Goal: Task Accomplishment & Management: Complete application form

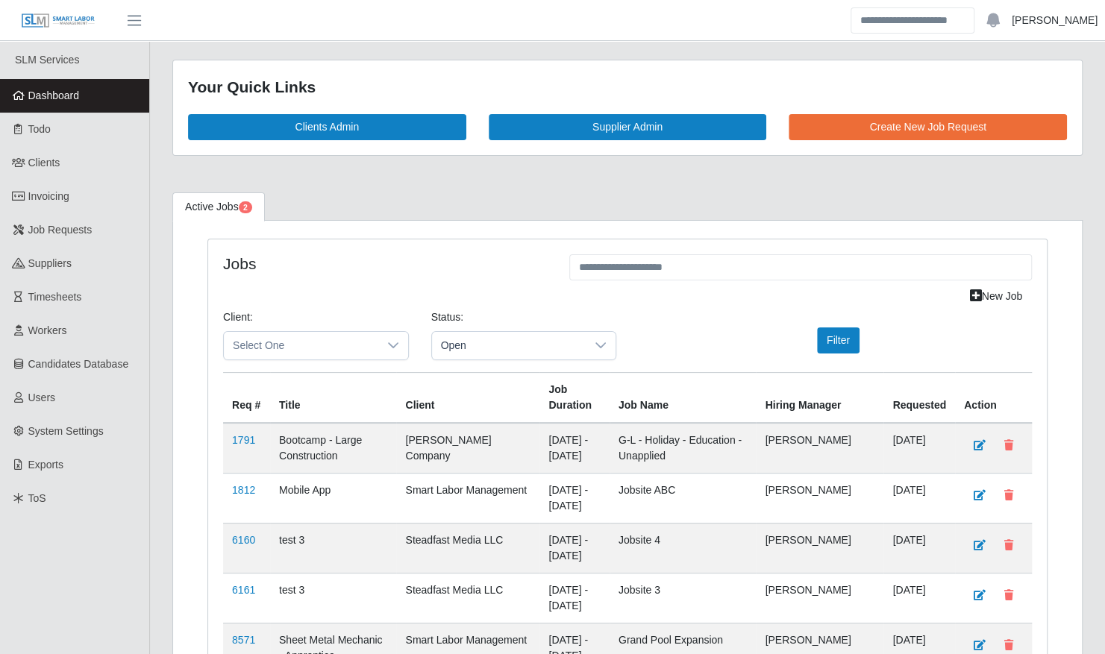
click at [1066, 25] on link "Madi Werner" at bounding box center [1055, 21] width 86 height 16
click at [1022, 97] on link "Logout" at bounding box center [1037, 103] width 134 height 31
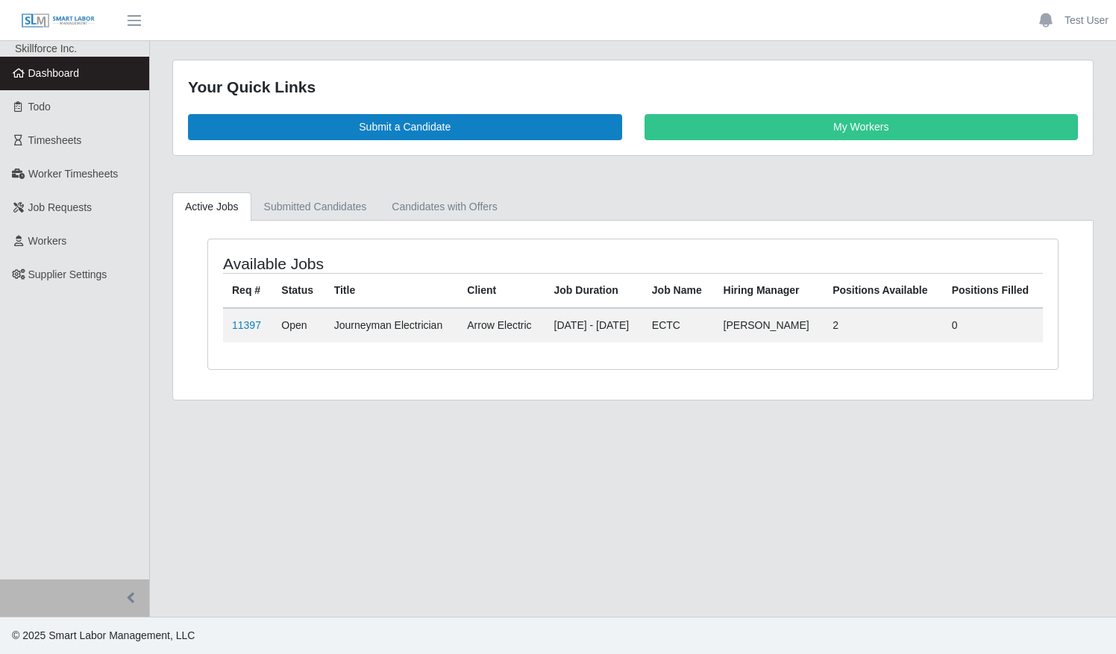
click at [637, 197] on ul "Active Jobs Submitted Candidates Candidates with Offers" at bounding box center [632, 206] width 921 height 28
drag, startPoint x: 327, startPoint y: 322, endPoint x: 437, endPoint y: 321, distance: 110.4
click at [437, 321] on td "Journeyman Electrician" at bounding box center [392, 325] width 134 height 34
drag, startPoint x: 437, startPoint y: 321, endPoint x: 437, endPoint y: 333, distance: 11.9
click at [437, 333] on td "Journeyman Electrician" at bounding box center [392, 325] width 134 height 34
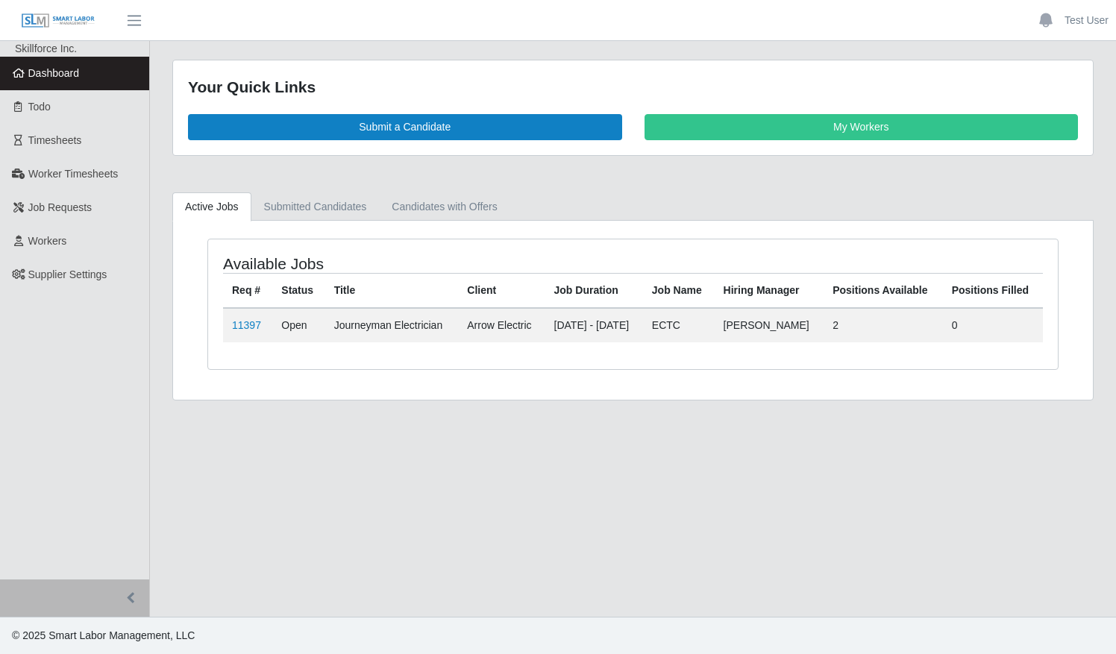
click at [458, 337] on td "Arrow Electric" at bounding box center [501, 325] width 87 height 34
click at [707, 320] on td "ECTC" at bounding box center [679, 325] width 72 height 34
drag, startPoint x: 827, startPoint y: 319, endPoint x: 732, endPoint y: 328, distance: 95.2
click at [732, 328] on tr "11397 Open Journeyman Electrician Arrow Electric 10/06/2025 - 10/26/2025 ECTC D…" at bounding box center [633, 325] width 820 height 34
drag, startPoint x: 732, startPoint y: 328, endPoint x: 721, endPoint y: 316, distance: 16.4
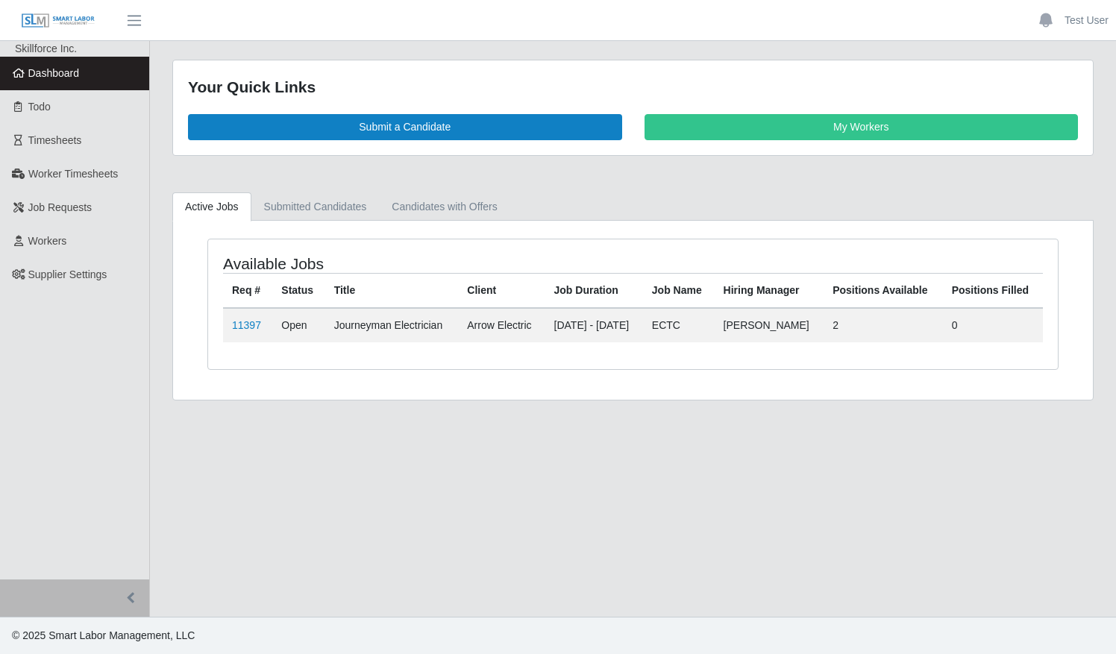
click at [715, 316] on td "ECTC" at bounding box center [679, 325] width 72 height 34
click at [57, 103] on link "Todo" at bounding box center [74, 107] width 149 height 34
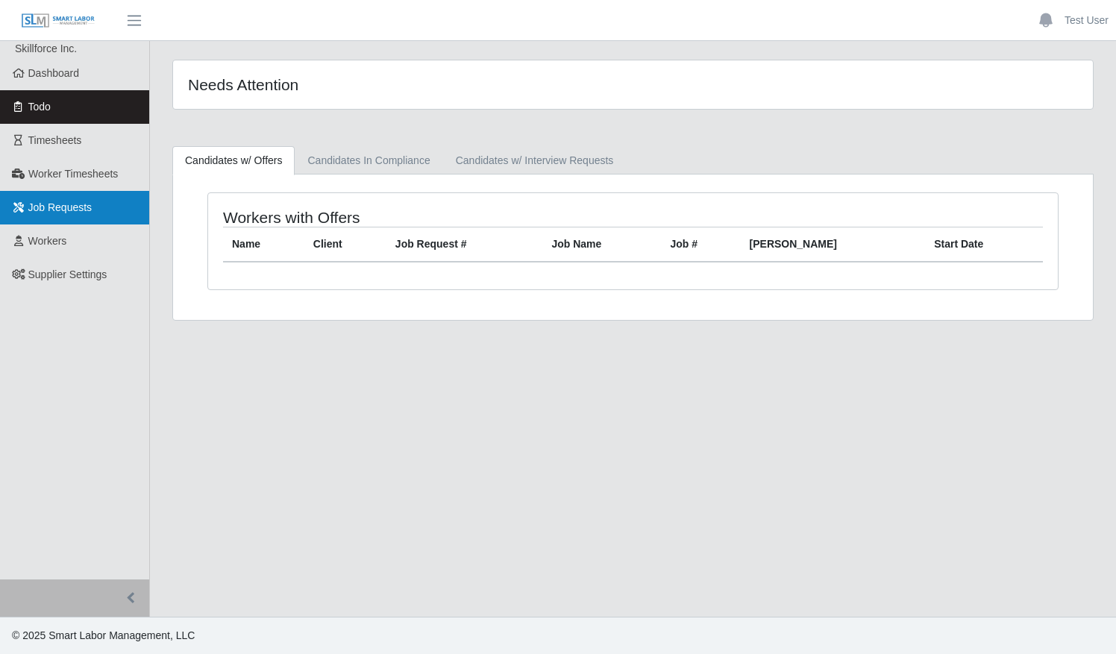
click at [78, 210] on span "Job Requests" at bounding box center [60, 207] width 64 height 12
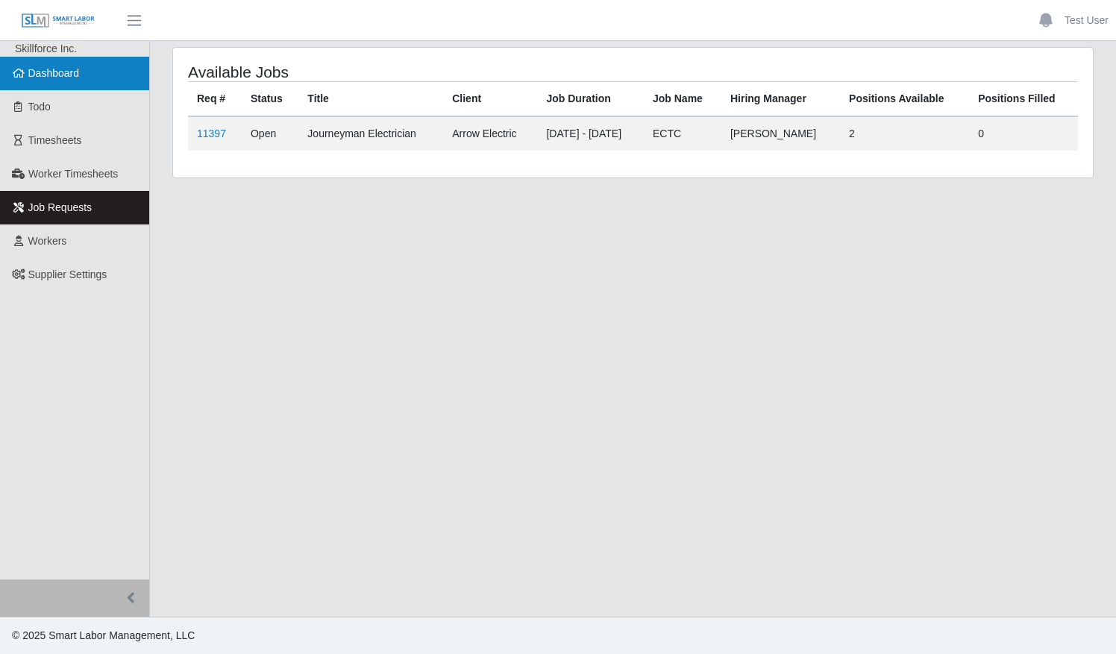
click at [97, 76] on link "Dashboard" at bounding box center [74, 74] width 149 height 34
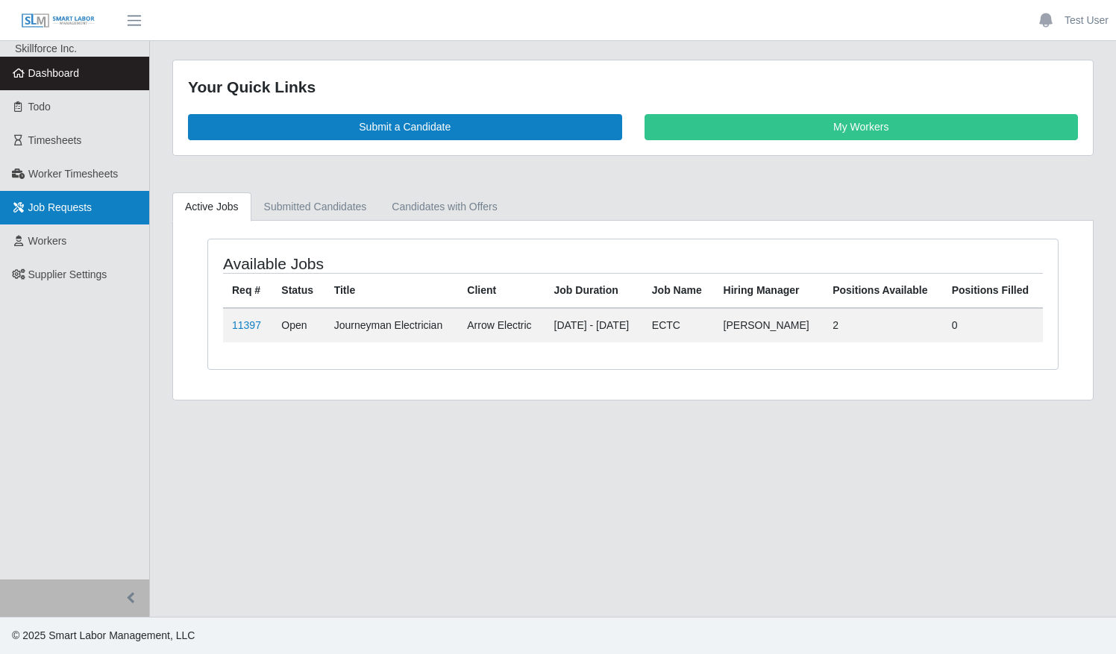
click at [81, 211] on span "Job Requests" at bounding box center [60, 207] width 64 height 12
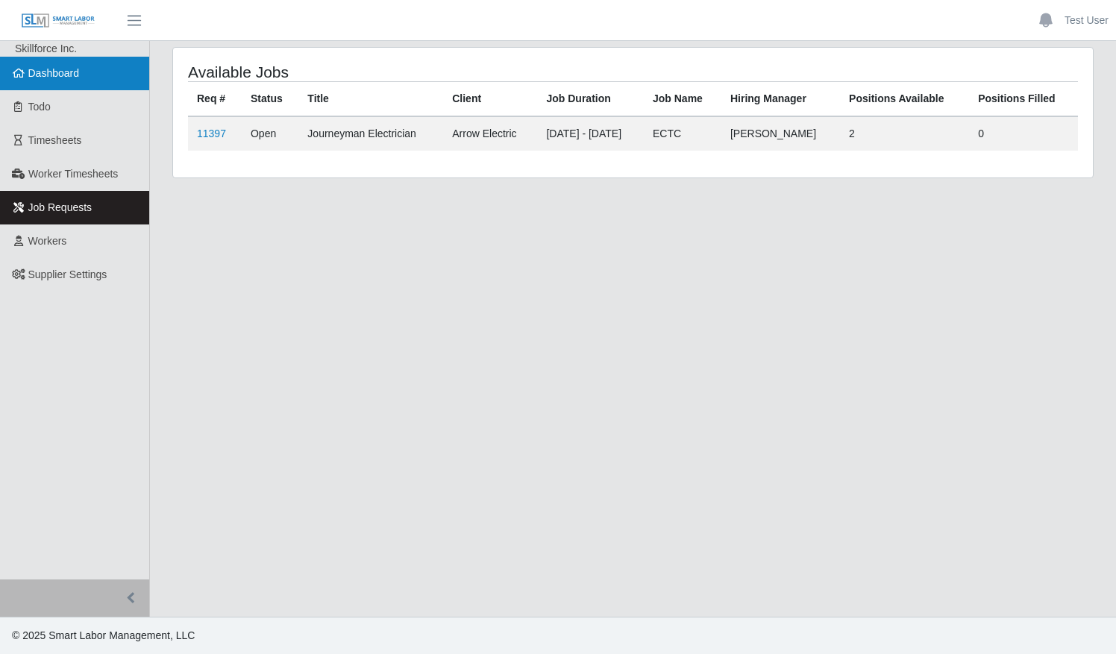
click at [75, 79] on span "Dashboard" at bounding box center [53, 73] width 51 height 12
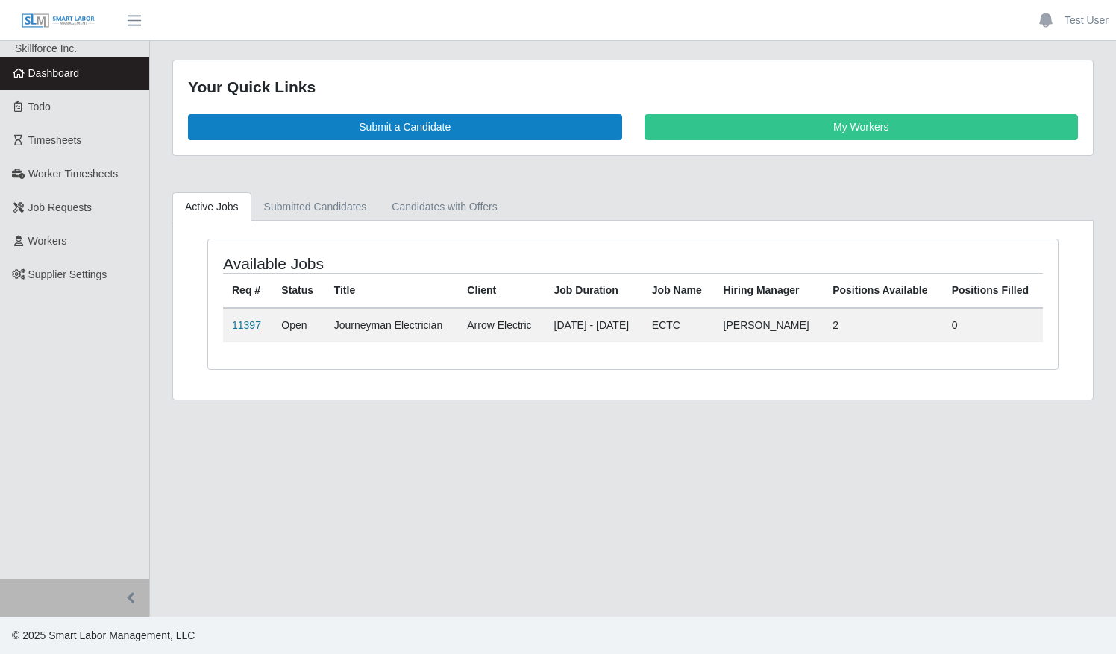
click at [246, 325] on link "11397" at bounding box center [246, 325] width 29 height 12
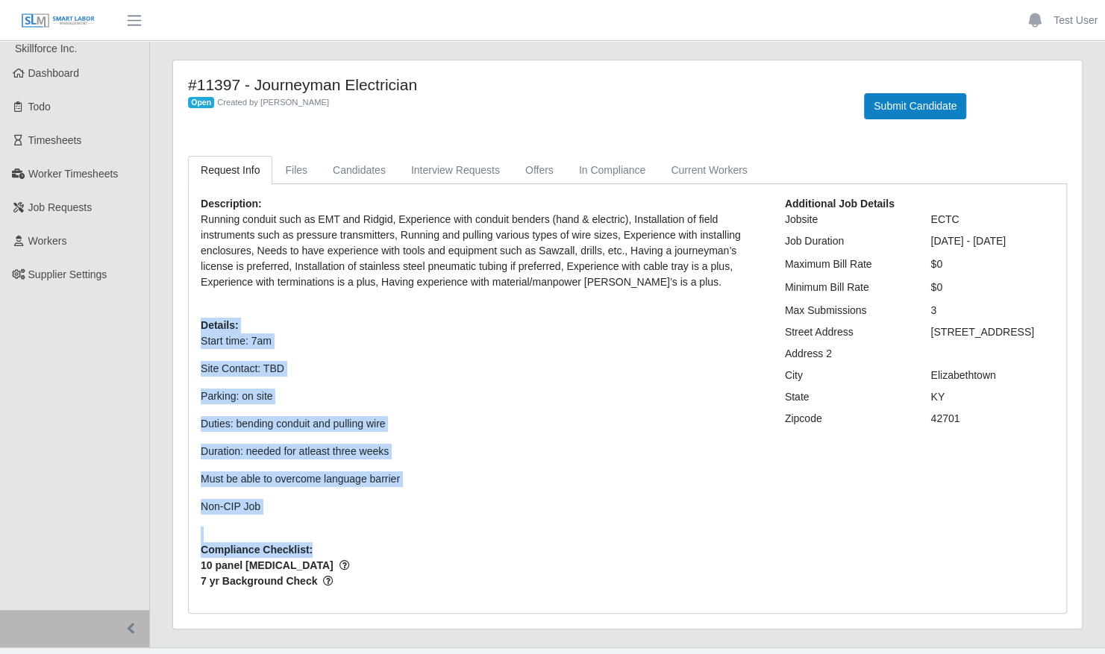
drag, startPoint x: 203, startPoint y: 317, endPoint x: 400, endPoint y: 552, distance: 306.6
click at [400, 552] on div "Description: Running conduit such as EMT and Ridgid, Experience with conduit be…" at bounding box center [481, 398] width 584 height 405
drag, startPoint x: 400, startPoint y: 552, endPoint x: 494, endPoint y: 398, distance: 180.8
click at [494, 398] on p "Parking: on site" at bounding box center [482, 397] width 562 height 16
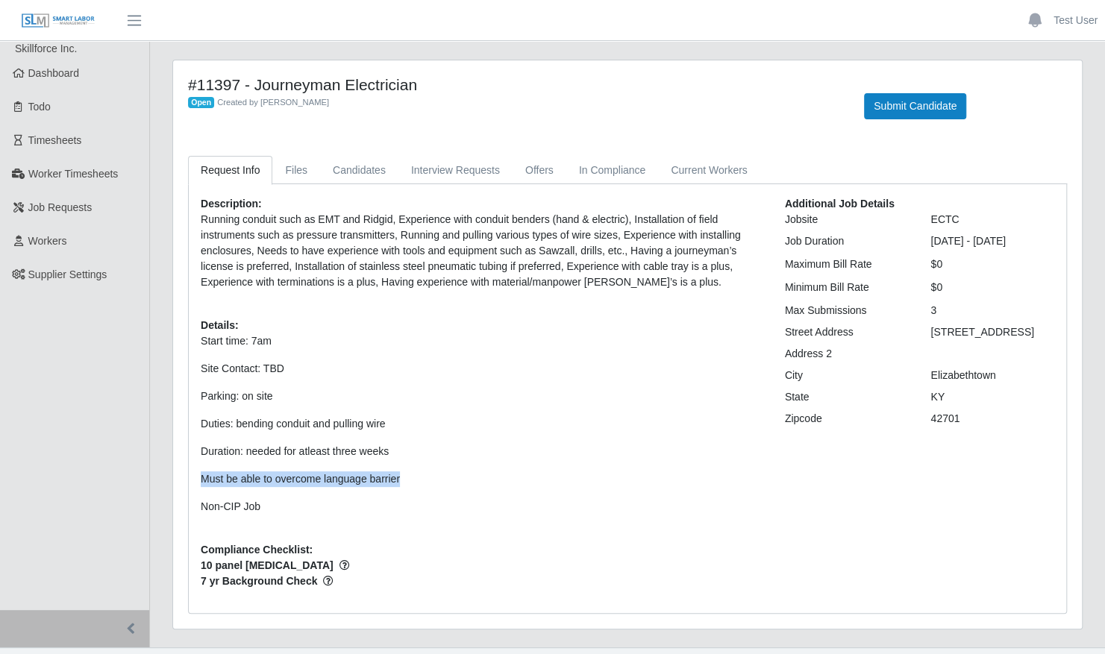
drag, startPoint x: 421, startPoint y: 471, endPoint x: 194, endPoint y: 477, distance: 227.6
click at [194, 477] on div "Description: Running conduit such as EMT and Ridgid, Experience with conduit be…" at bounding box center [481, 398] width 584 height 405
click at [495, 491] on p "Start time: 7am Site Contact: TBD Parking: on site Duties: bending conduit and …" at bounding box center [482, 423] width 562 height 181
drag, startPoint x: 269, startPoint y: 510, endPoint x: 194, endPoint y: 502, distance: 75.0
click at [194, 502] on div "Description: Running conduit such as EMT and Ridgid, Experience with conduit be…" at bounding box center [481, 398] width 584 height 405
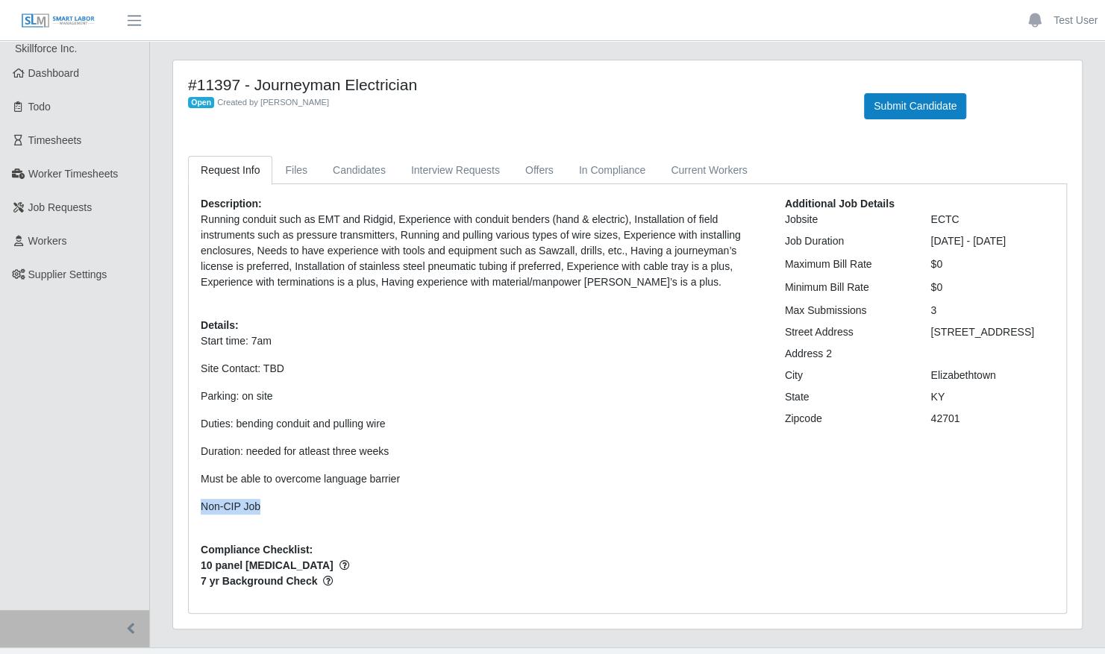
drag, startPoint x: 194, startPoint y: 502, endPoint x: 335, endPoint y: 504, distance: 141.0
click at [335, 504] on p "Non-CIP Job" at bounding box center [482, 507] width 562 height 16
drag, startPoint x: 352, startPoint y: 573, endPoint x: 169, endPoint y: 542, distance: 185.4
click at [169, 542] on div "#11397 - Journeyman Electrician Open Created by Daniel O'Conner Submit Candidat…" at bounding box center [627, 354] width 933 height 588
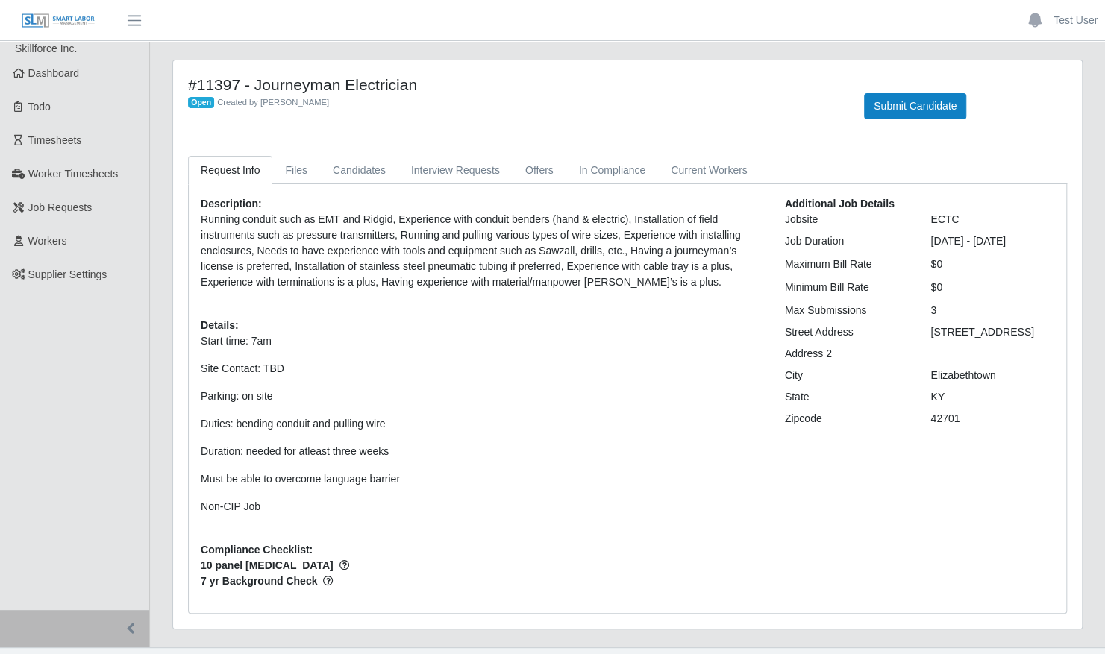
click at [430, 531] on div "Description: Running conduit such as EMT and Ridgid, Experience with conduit be…" at bounding box center [481, 398] width 584 height 405
drag, startPoint x: 784, startPoint y: 219, endPoint x: 950, endPoint y: 429, distance: 267.2
click at [950, 429] on div "Additional Job Details Jobsite ECTC Job Duration 10/06/2025 - 10/26/2025 Maximu…" at bounding box center [920, 398] width 292 height 405
drag, startPoint x: 950, startPoint y: 429, endPoint x: 876, endPoint y: 434, distance: 74.0
click at [876, 434] on div "Additional Job Details Jobsite ECTC Job Duration 10/06/2025 - 10/26/2025 Maximu…" at bounding box center [920, 398] width 292 height 405
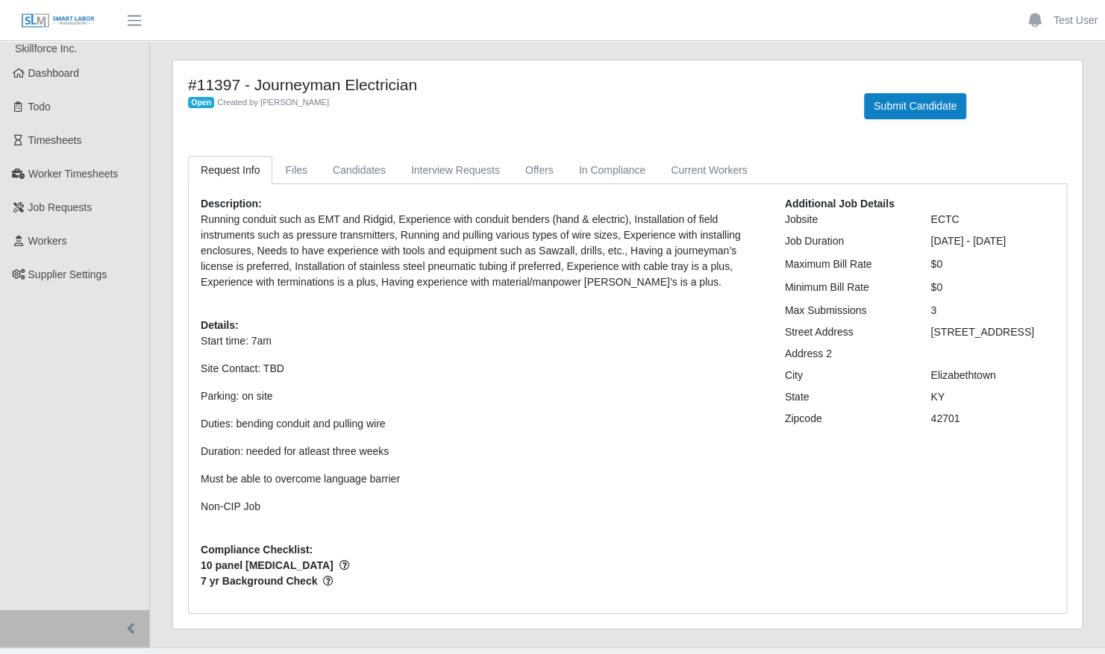
click at [876, 434] on div "Additional Job Details Jobsite ECTC Job Duration 10/06/2025 - 10/26/2025 Maximu…" at bounding box center [920, 398] width 292 height 405
drag, startPoint x: 876, startPoint y: 434, endPoint x: 760, endPoint y: 468, distance: 120.6
click at [760, 468] on p "Start time: 7am Site Contact: TBD Parking: on site Duties: bending conduit and …" at bounding box center [482, 423] width 562 height 181
click at [296, 171] on link "Files" at bounding box center [296, 170] width 48 height 29
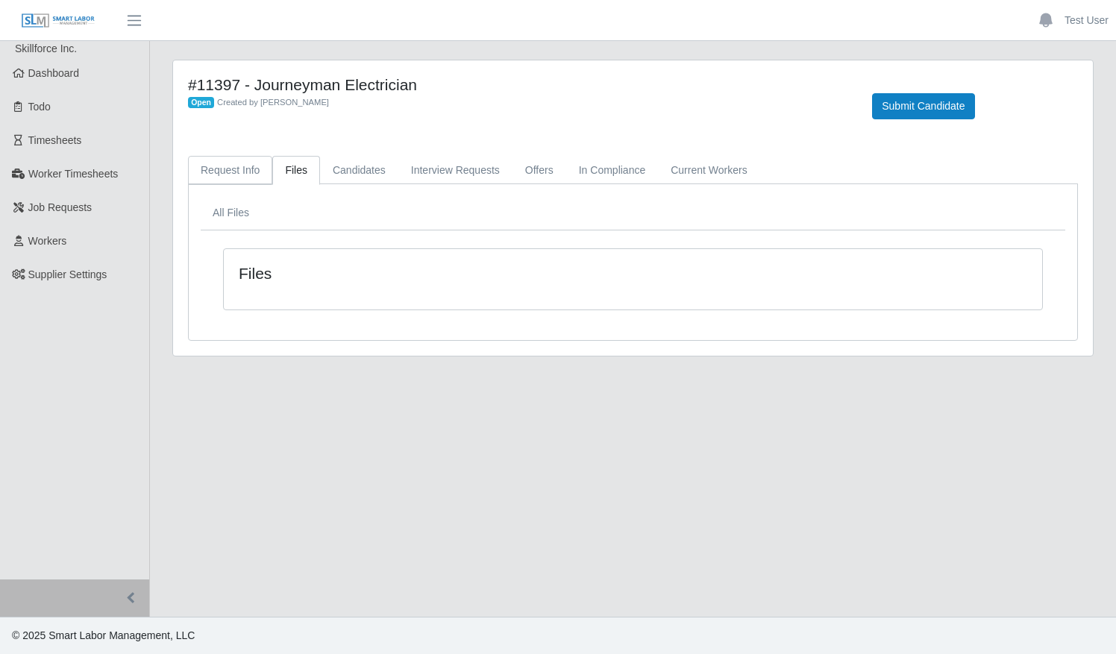
click at [228, 176] on link "Request Info" at bounding box center [230, 170] width 84 height 29
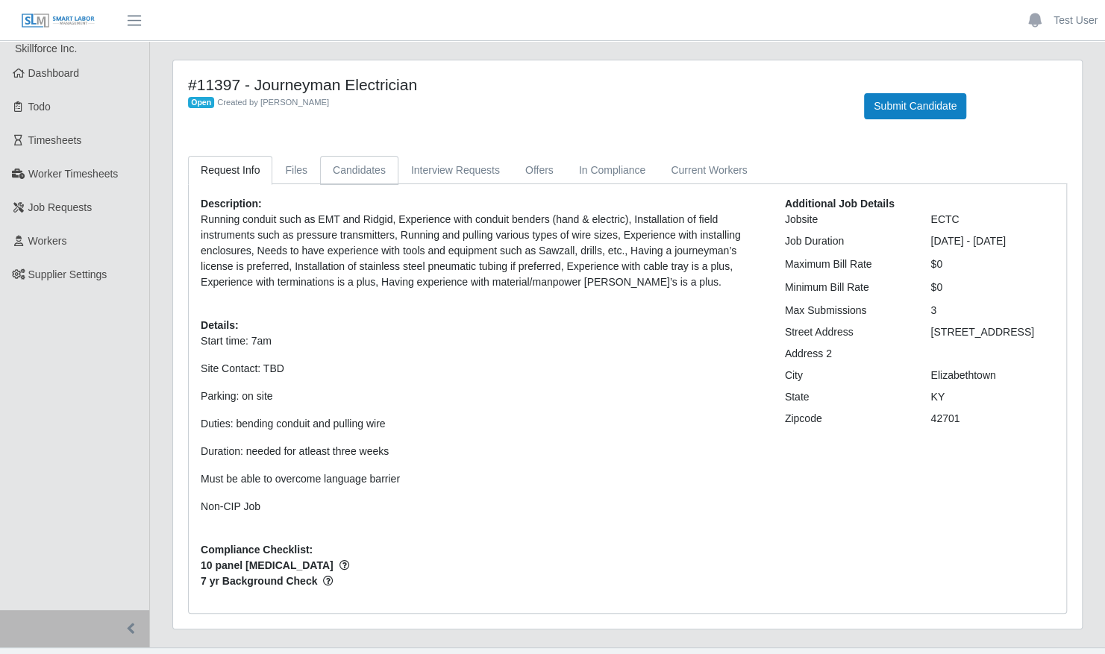
click at [360, 182] on link "Candidates" at bounding box center [359, 170] width 78 height 29
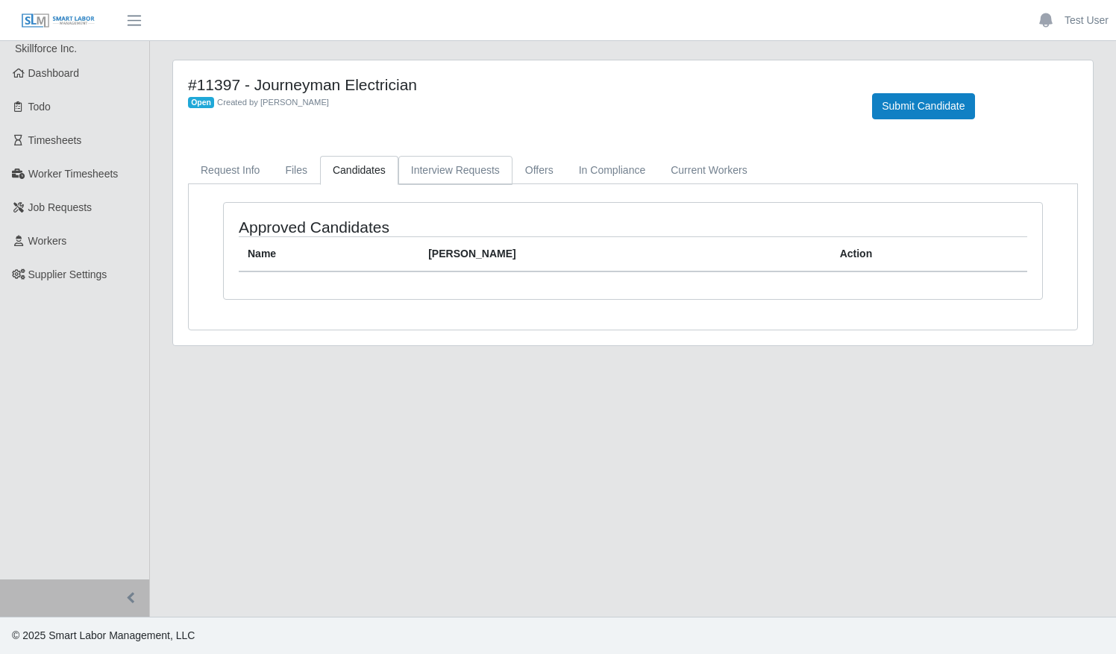
click at [469, 174] on link "Interview Requests" at bounding box center [455, 170] width 114 height 29
click at [533, 176] on link "Offers" at bounding box center [540, 170] width 54 height 29
click at [575, 166] on link "In Compliance" at bounding box center [612, 170] width 93 height 29
click at [682, 166] on link "Current Workers" at bounding box center [708, 170] width 101 height 29
click at [903, 106] on button "Submit Candidate" at bounding box center [923, 106] width 102 height 26
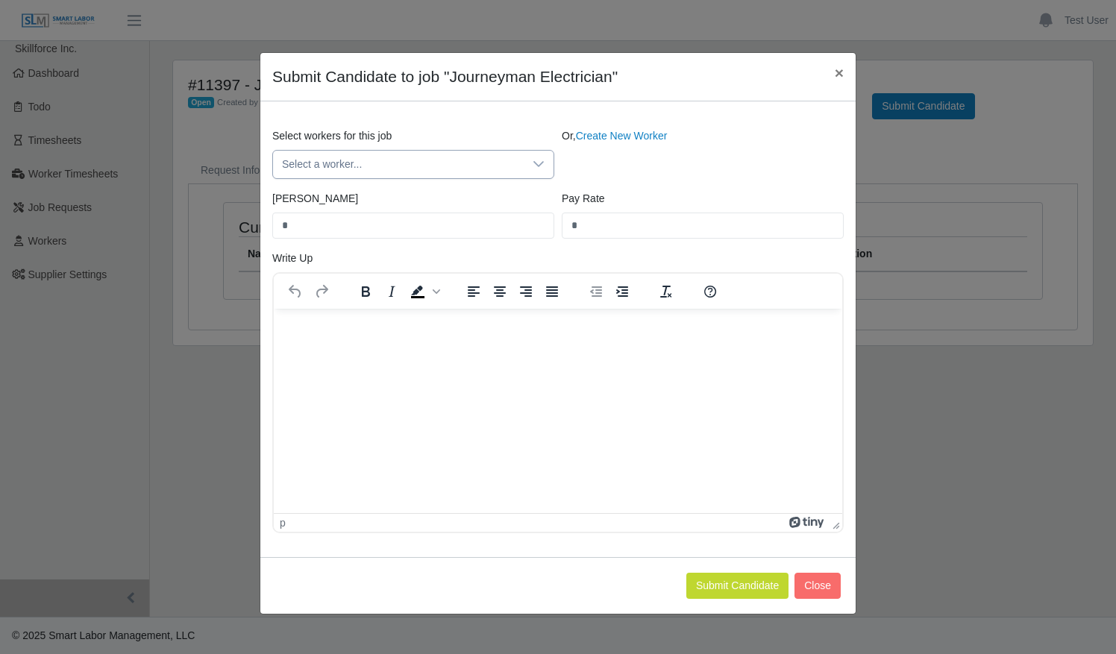
click at [450, 163] on span "Select a worker..." at bounding box center [398, 165] width 251 height 28
click at [629, 167] on div "Or, Create New Worker" at bounding box center [702, 153] width 289 height 51
click at [463, 163] on span "Select a worker..." at bounding box center [398, 165] width 251 height 28
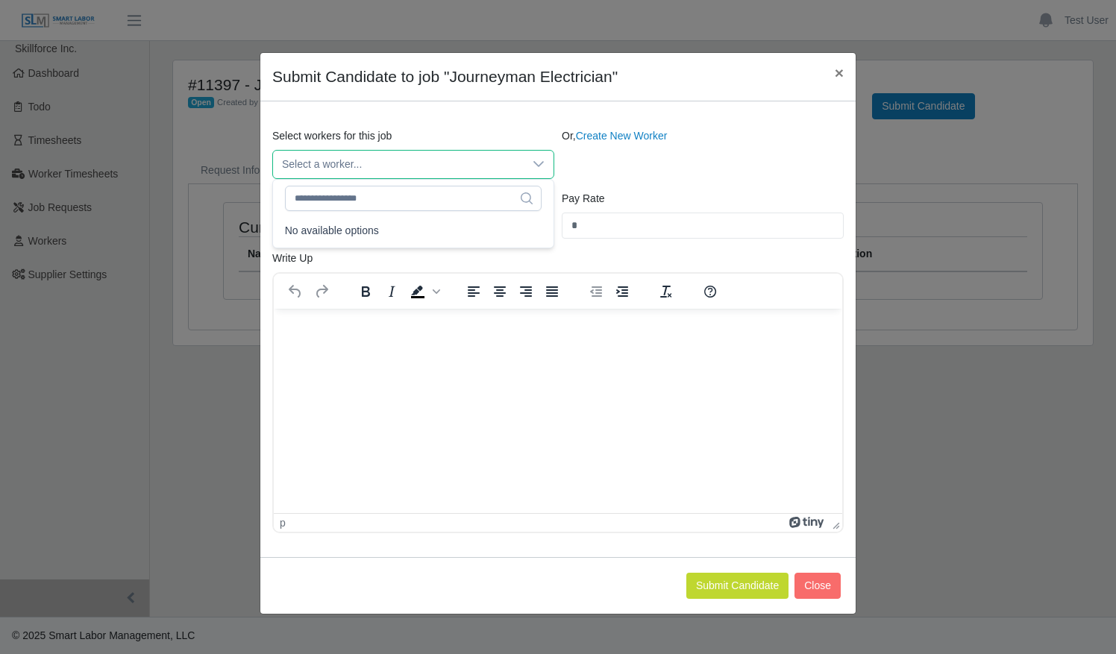
click at [658, 172] on div "Or, Create New Worker" at bounding box center [702, 153] width 289 height 51
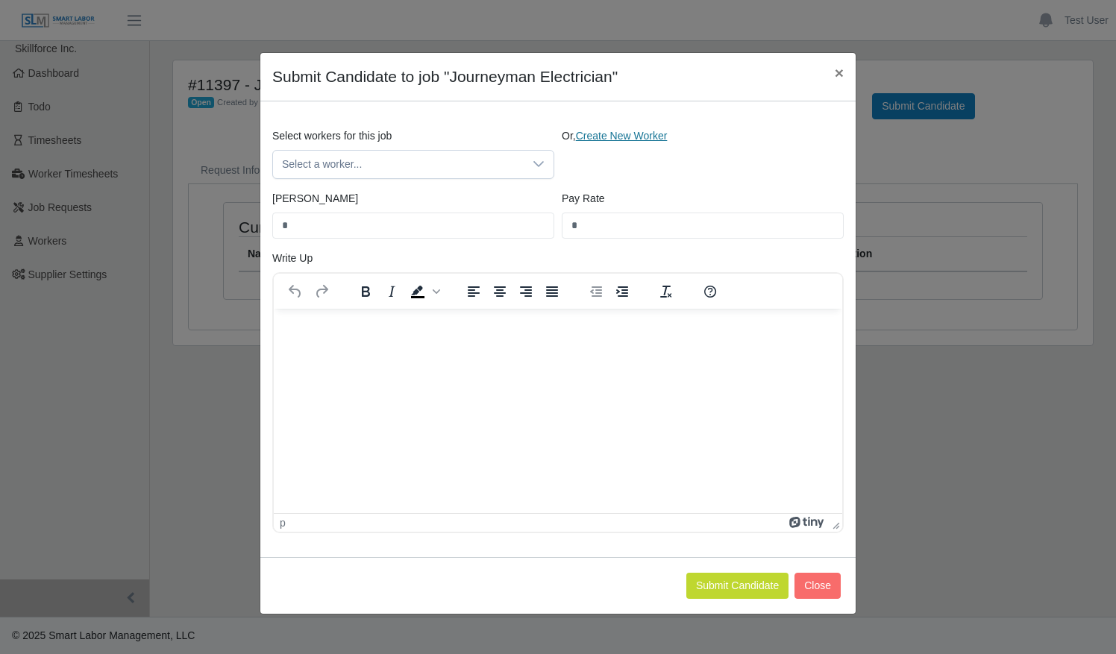
click at [595, 136] on link "Create New Worker" at bounding box center [622, 136] width 92 height 12
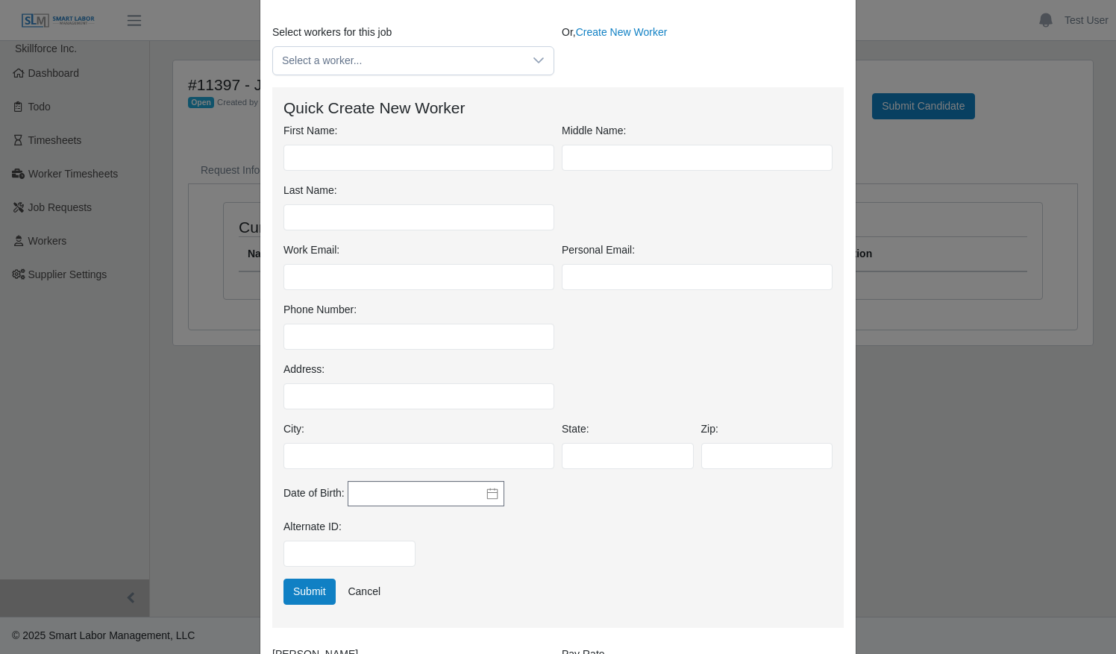
scroll to position [104, 0]
click at [451, 162] on input "First Name:" at bounding box center [418, 157] width 271 height 26
type input "****"
type input "*****"
click at [377, 275] on input "Work Email:" at bounding box center [418, 276] width 271 height 26
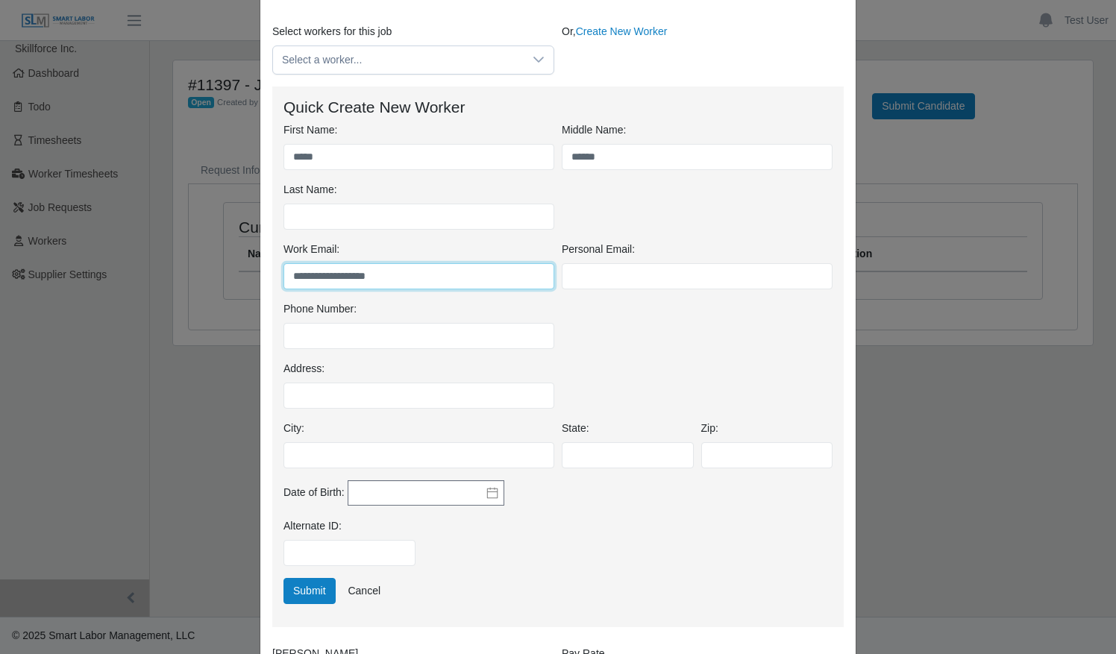
type input "**********"
click at [663, 342] on div "Phone Number:" at bounding box center [558, 331] width 557 height 60
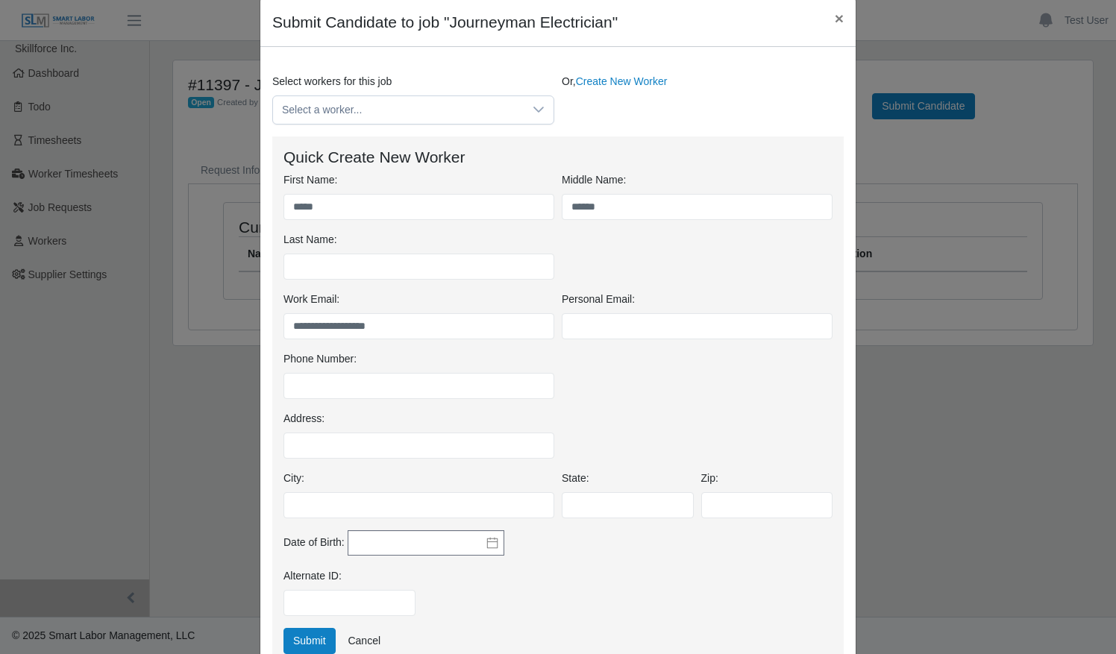
scroll to position [55, 0]
drag, startPoint x: 677, startPoint y: 197, endPoint x: 440, endPoint y: 182, distance: 237.0
click at [440, 182] on div "First Name: **** Middle Name: ***** Last Name:" at bounding box center [558, 231] width 557 height 119
click at [367, 257] on input "Last Name:" at bounding box center [418, 266] width 271 height 26
type input "*****"
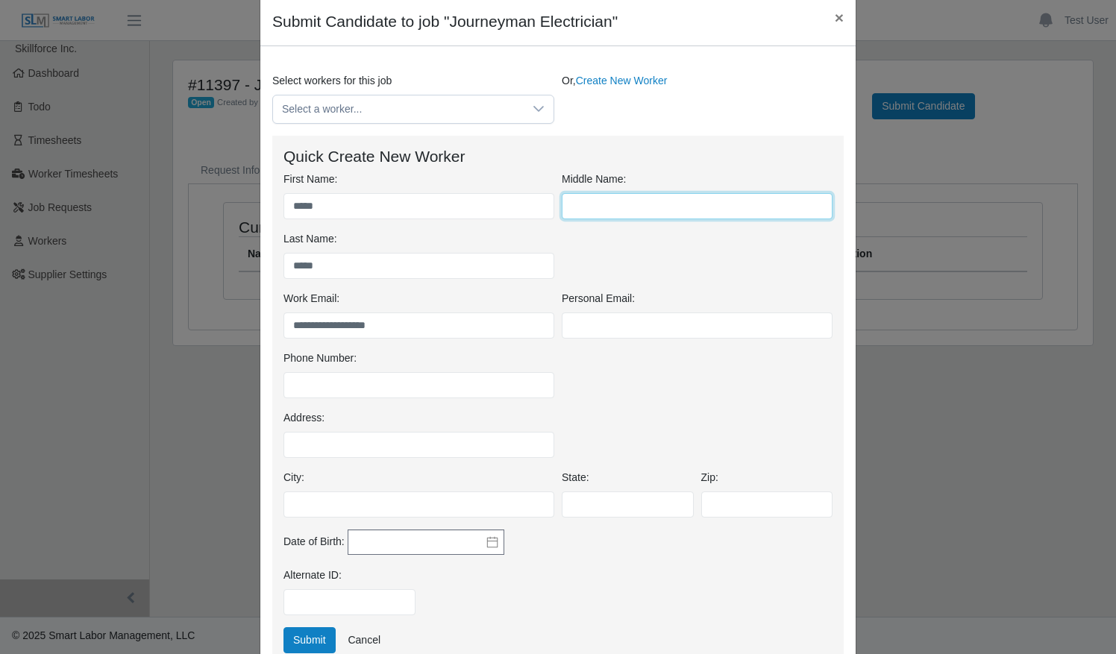
click at [618, 213] on input "text" at bounding box center [697, 206] width 271 height 26
type input "*"
click at [651, 151] on h4 "Quick Create New Worker" at bounding box center [557, 156] width 549 height 19
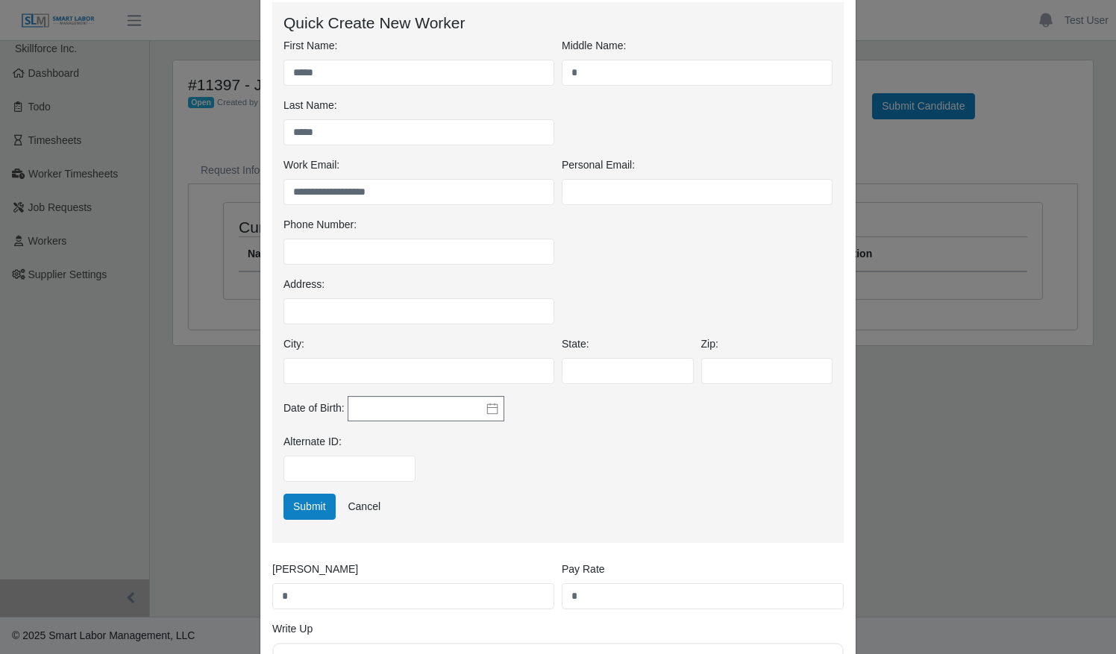
scroll to position [177, 0]
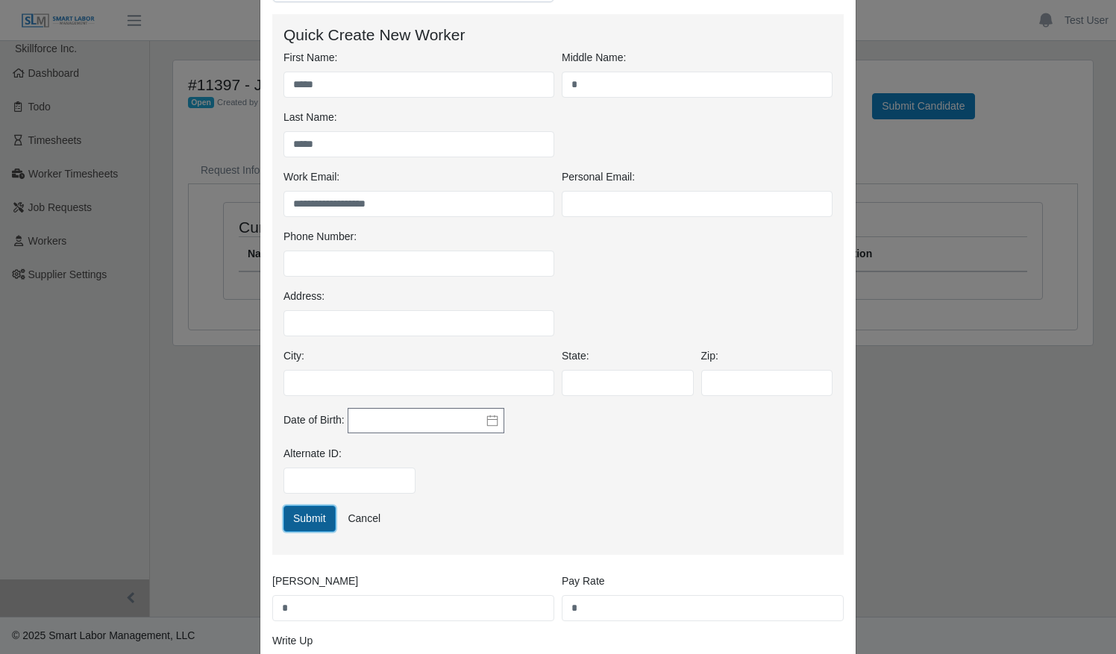
click at [295, 521] on button "Submit" at bounding box center [309, 519] width 52 height 26
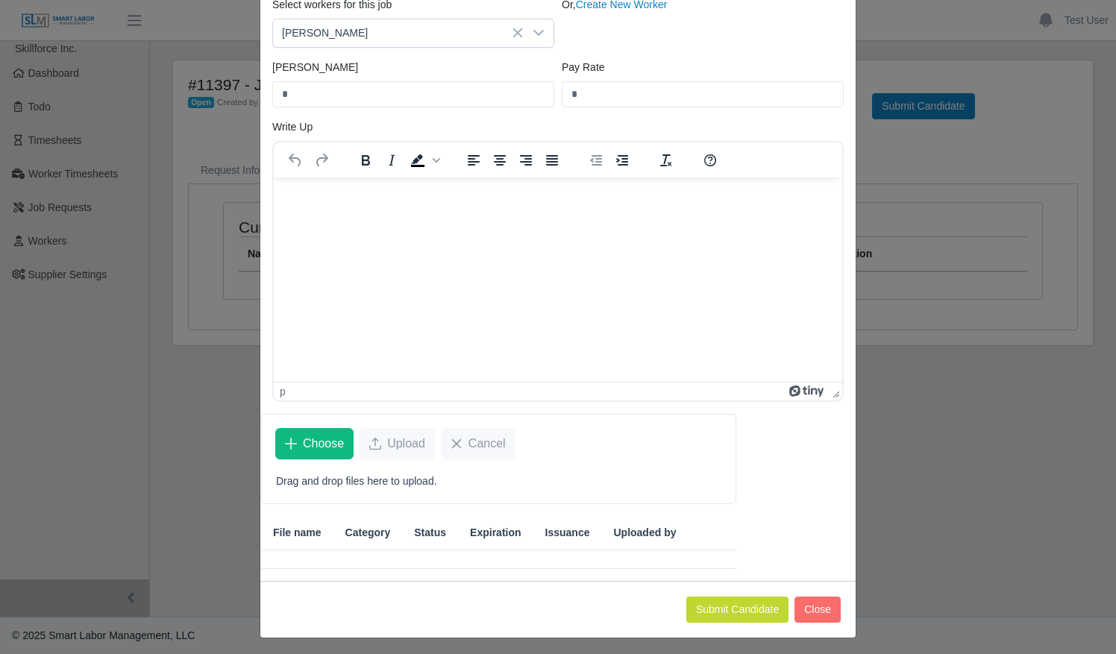
scroll to position [0, 0]
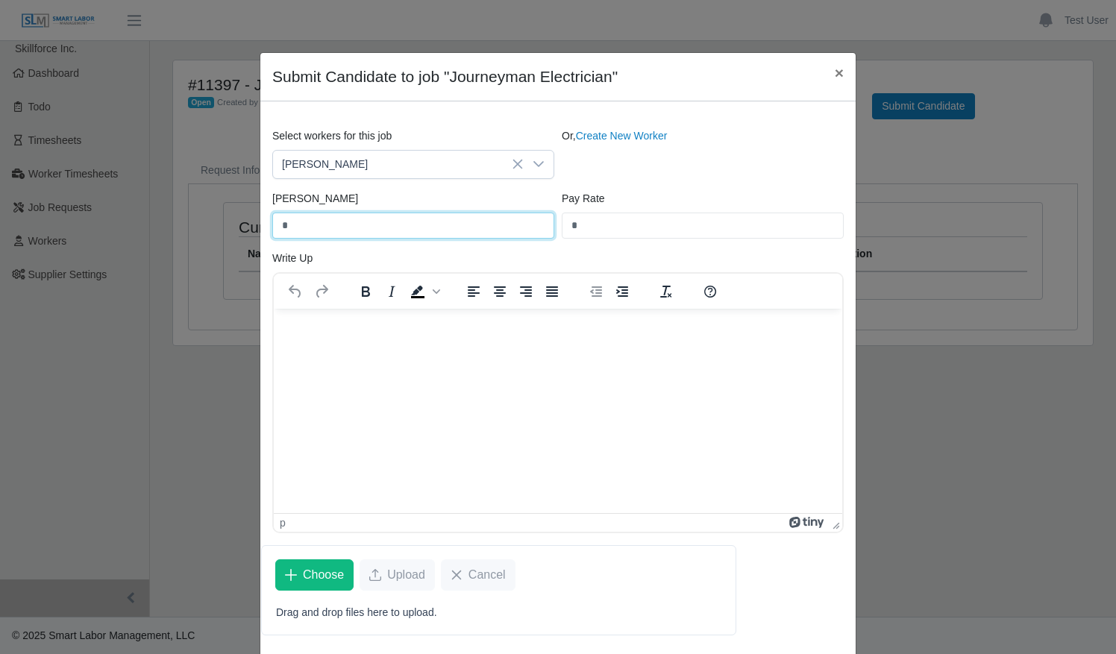
click at [330, 225] on input "*" at bounding box center [413, 226] width 282 height 26
type input "**"
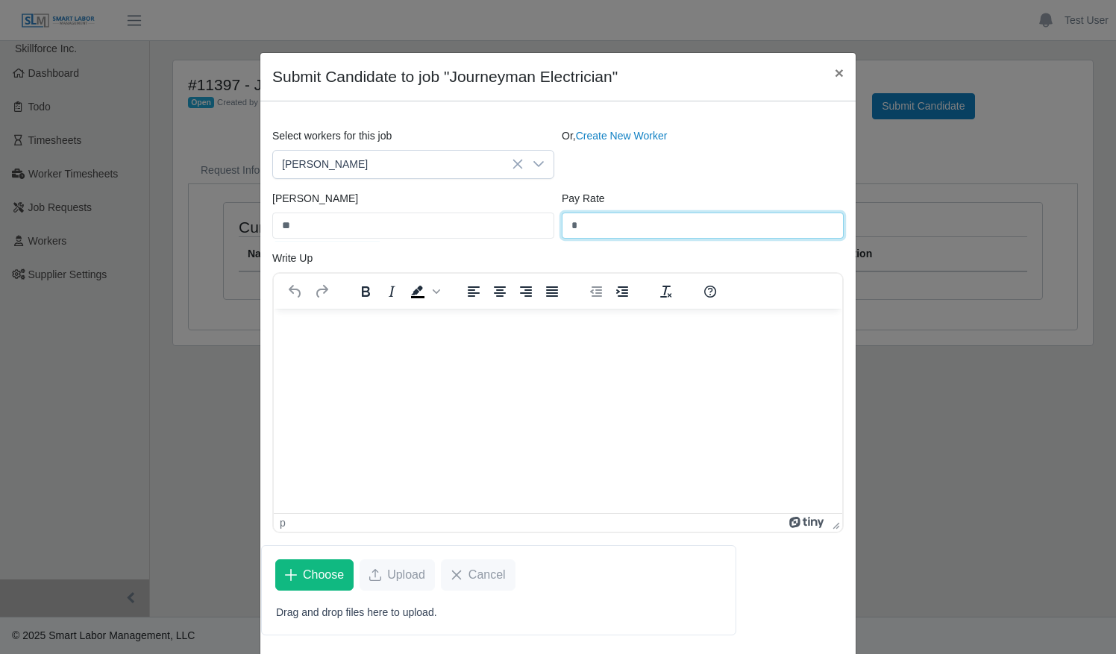
click at [577, 230] on input "*" at bounding box center [703, 226] width 282 height 26
type input "**"
click at [676, 172] on div "Or, Create New Worker" at bounding box center [702, 153] width 289 height 51
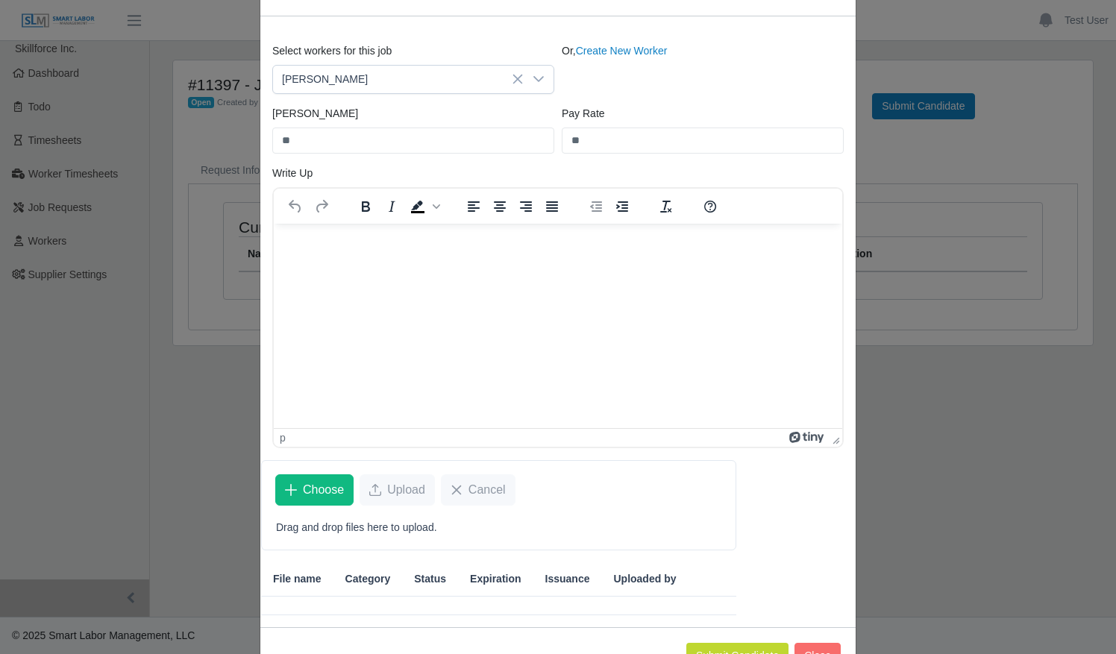
scroll to position [131, 0]
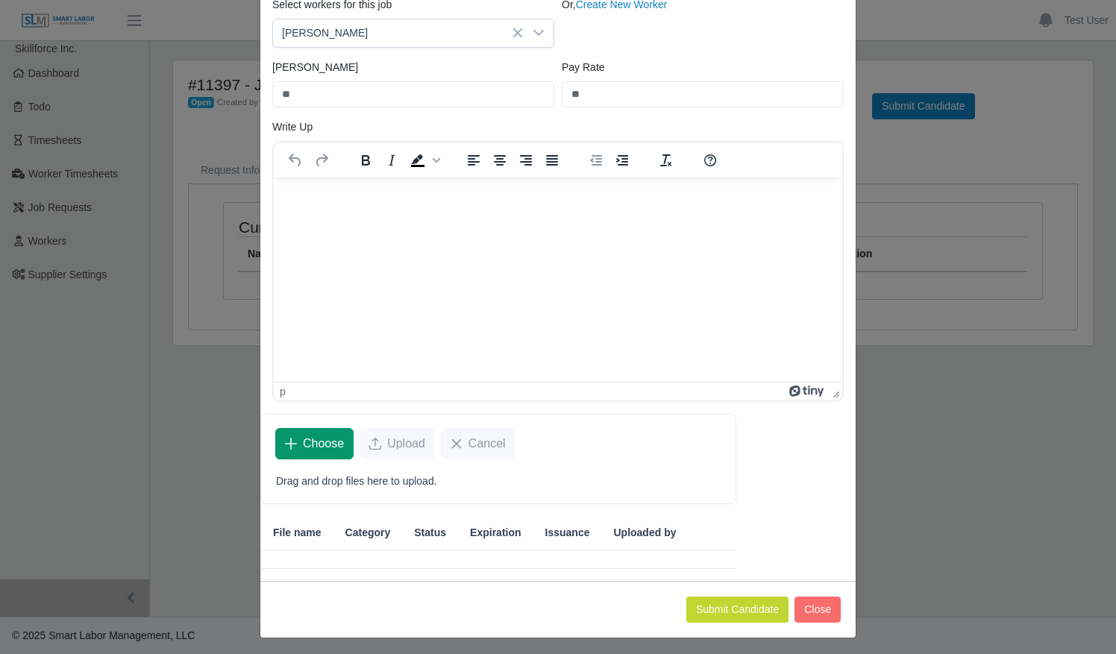
click at [312, 446] on span "Choose" at bounding box center [323, 444] width 41 height 18
click at [539, 217] on html at bounding box center [558, 197] width 568 height 40
click at [725, 606] on button "Submit Candidate" at bounding box center [737, 610] width 102 height 26
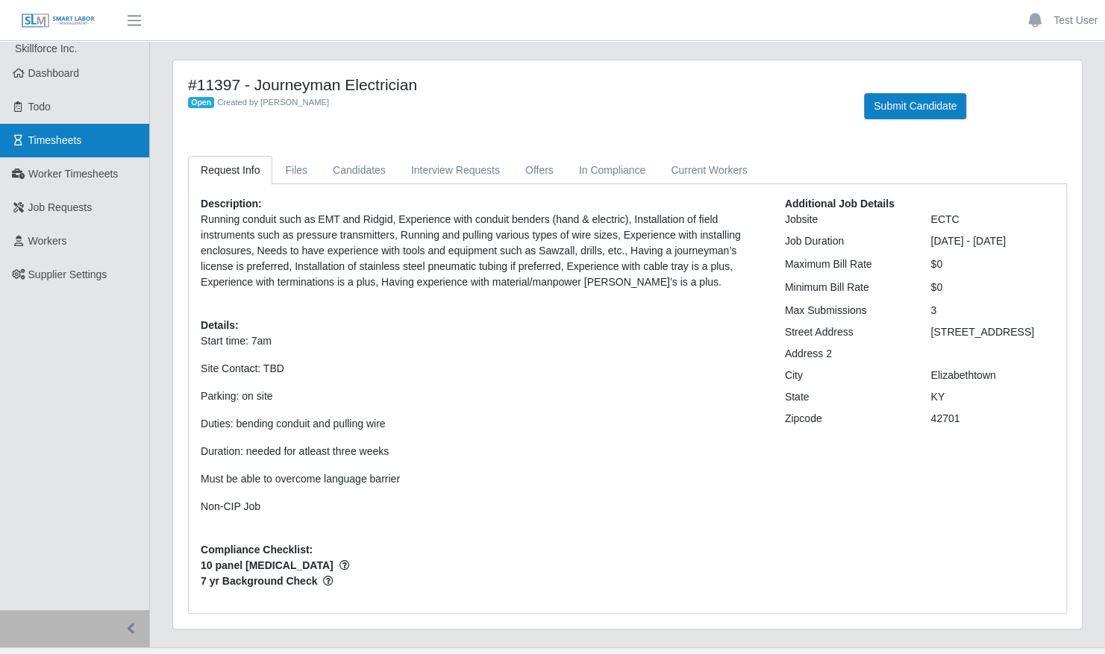
click at [78, 134] on span "Timesheets" at bounding box center [55, 140] width 54 height 12
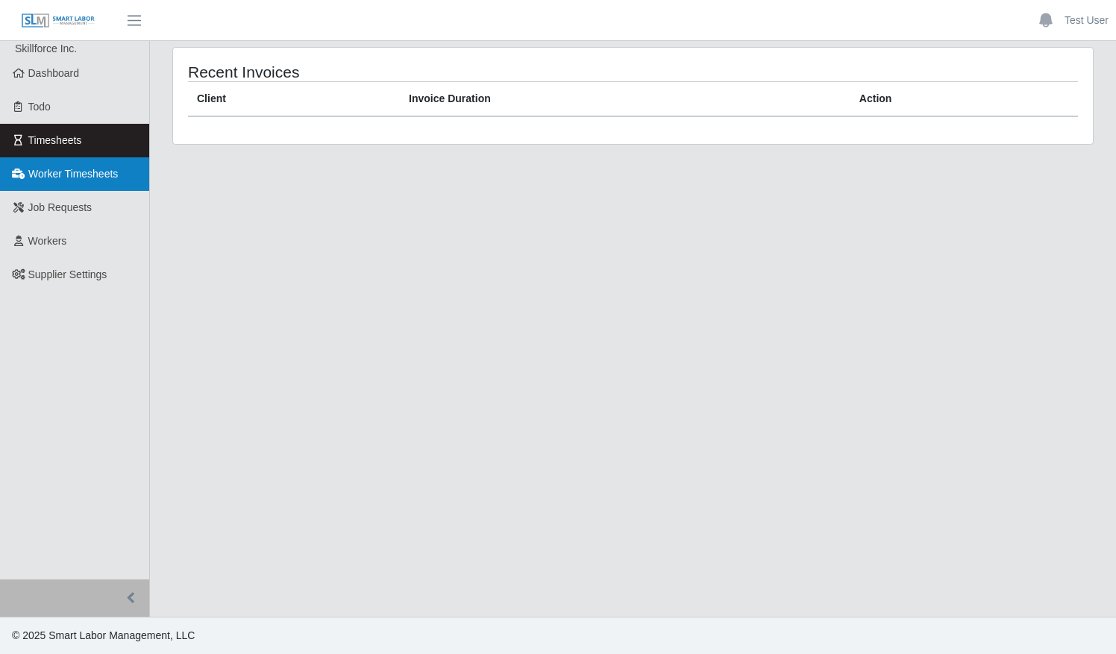
click at [109, 172] on span "Worker Timesheets" at bounding box center [73, 174] width 90 height 12
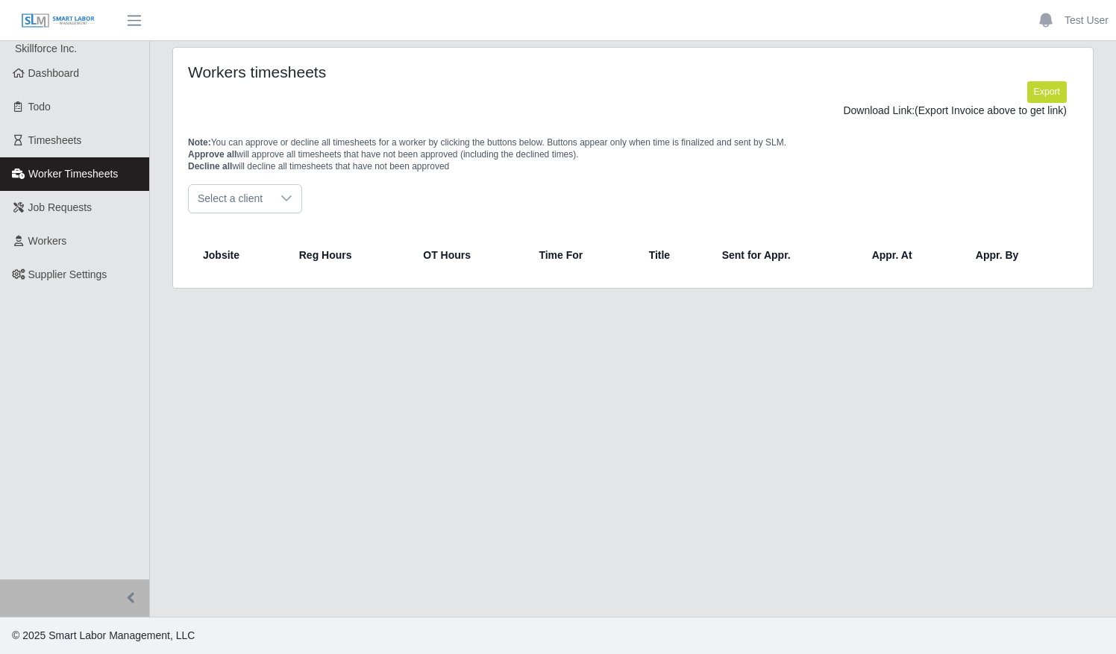
click at [280, 198] on icon at bounding box center [286, 198] width 12 height 12
click at [266, 222] on li "Arrow Electric" at bounding box center [243, 231] width 104 height 28
click at [95, 151] on link "Timesheets" at bounding box center [74, 141] width 149 height 34
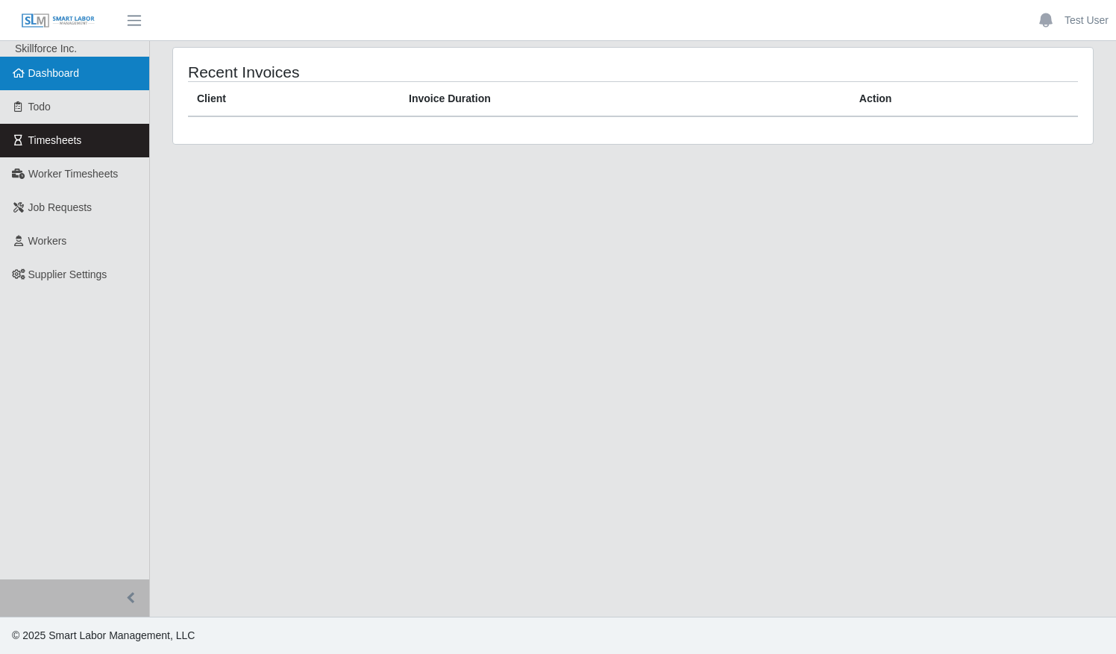
click at [68, 78] on span "Dashboard" at bounding box center [53, 73] width 51 height 12
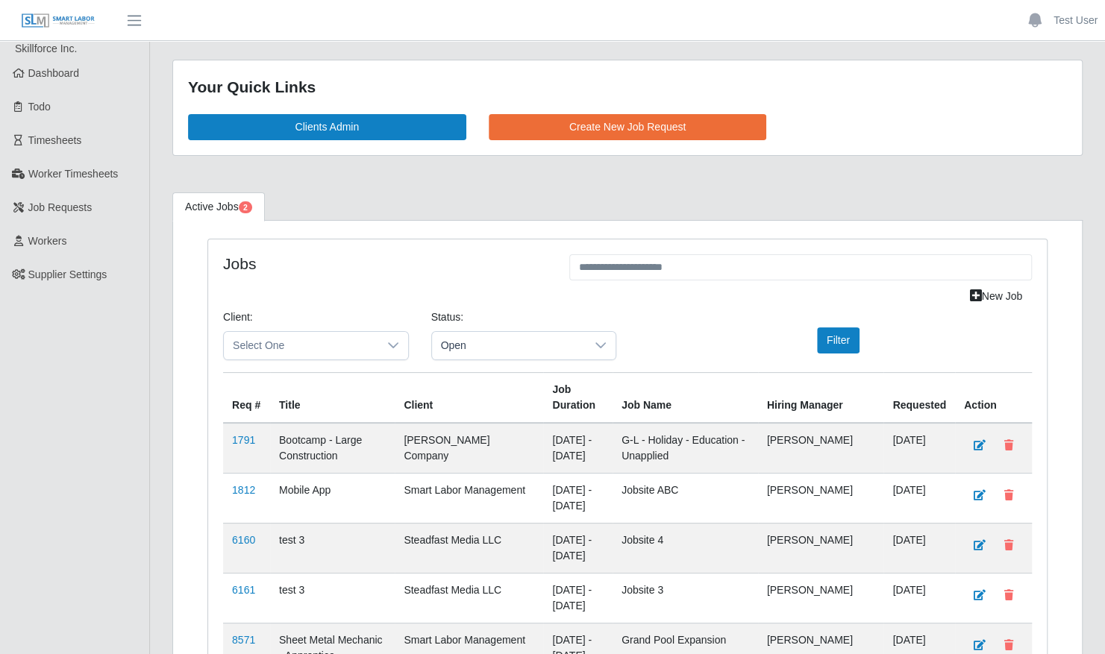
click at [1077, 30] on ul "Test User Account Settings Logout" at bounding box center [1060, 20] width 89 height 25
click at [1069, 19] on link "Test User" at bounding box center [1075, 21] width 44 height 16
click at [1026, 103] on link "Logout" at bounding box center [1037, 103] width 134 height 31
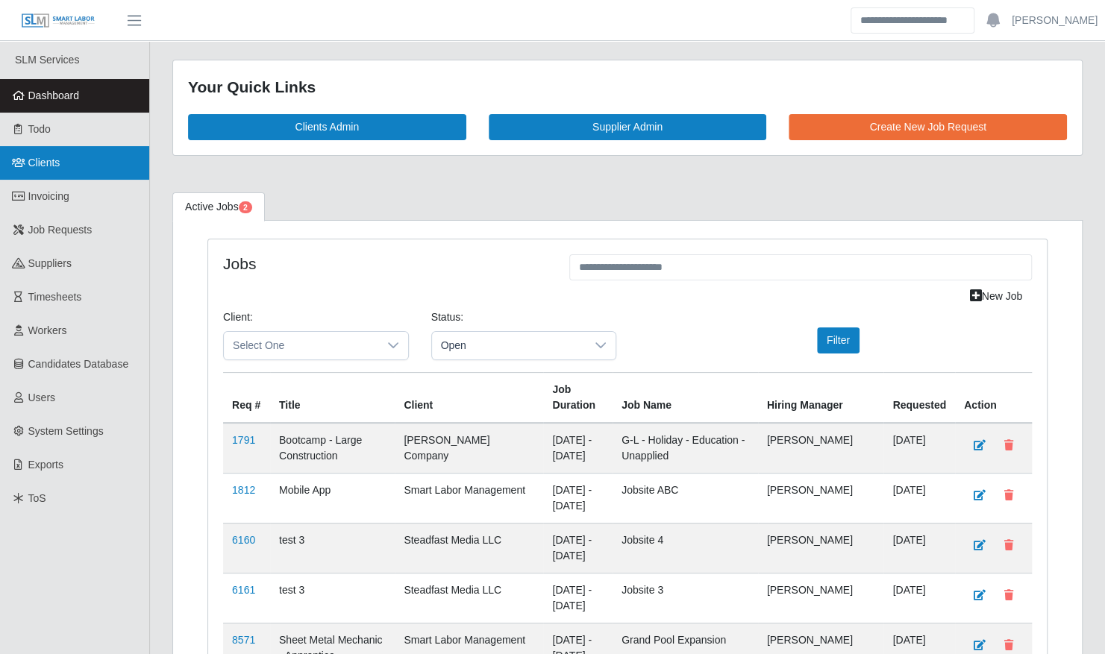
click at [79, 166] on link "Clients" at bounding box center [74, 163] width 149 height 34
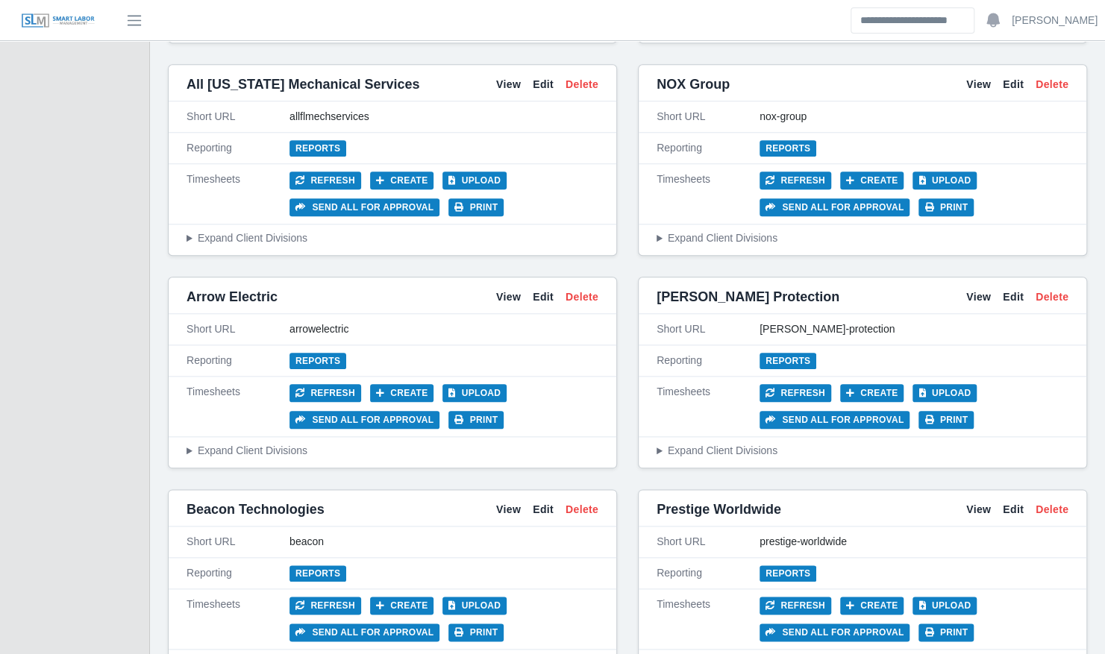
scroll to position [765, 0]
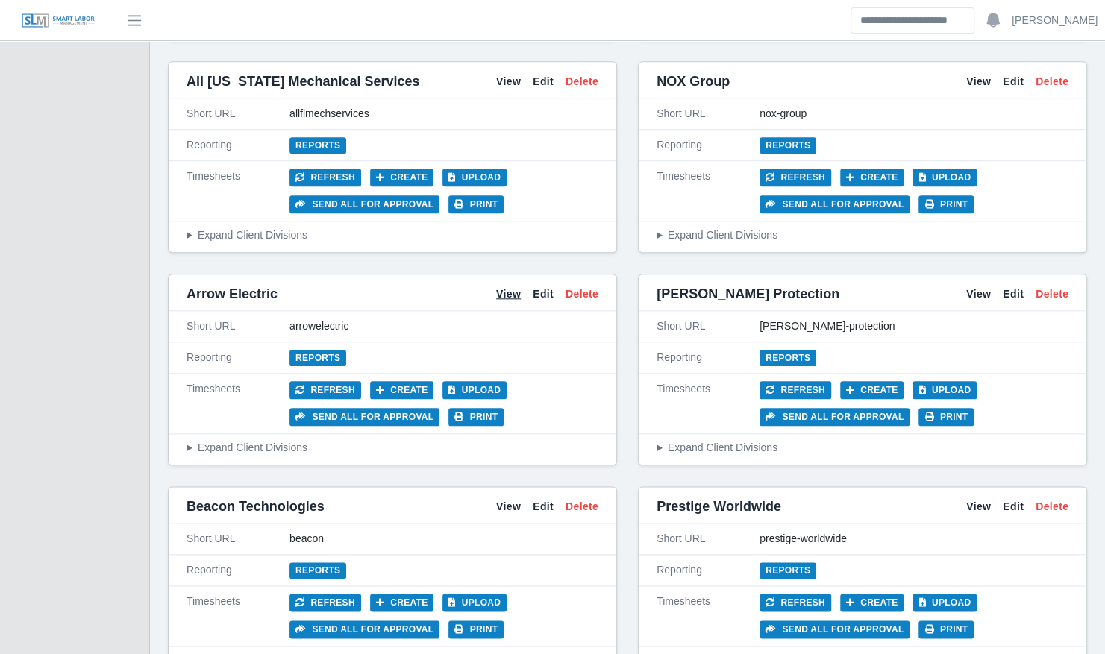
click at [513, 286] on link "View" at bounding box center [508, 294] width 25 height 16
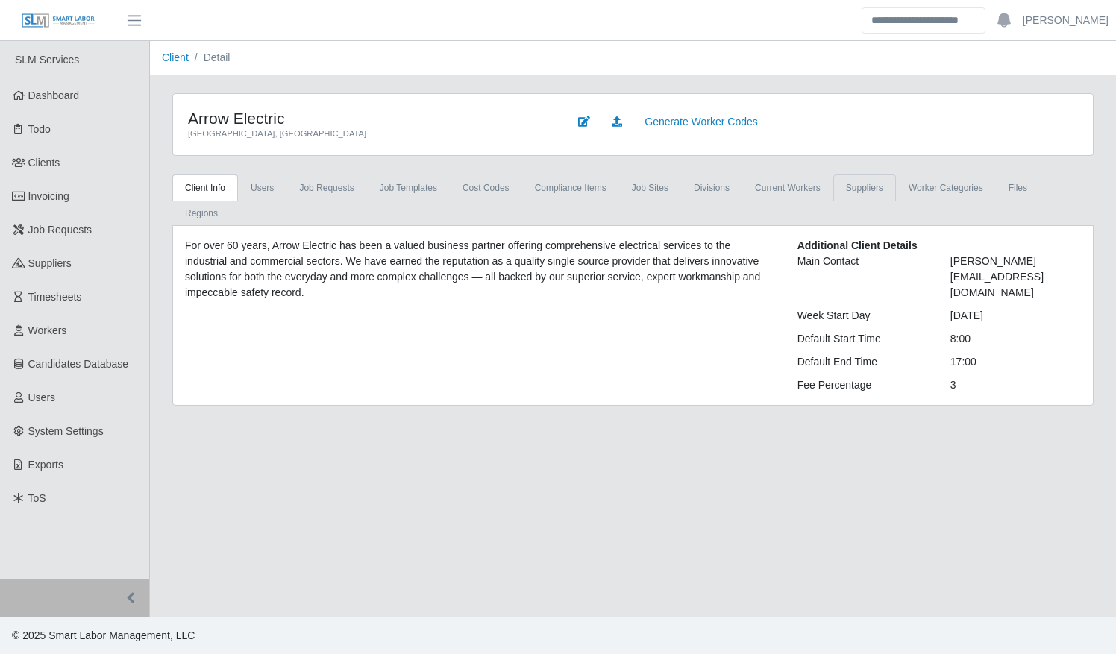
click at [852, 181] on link "Suppliers" at bounding box center [864, 188] width 63 height 27
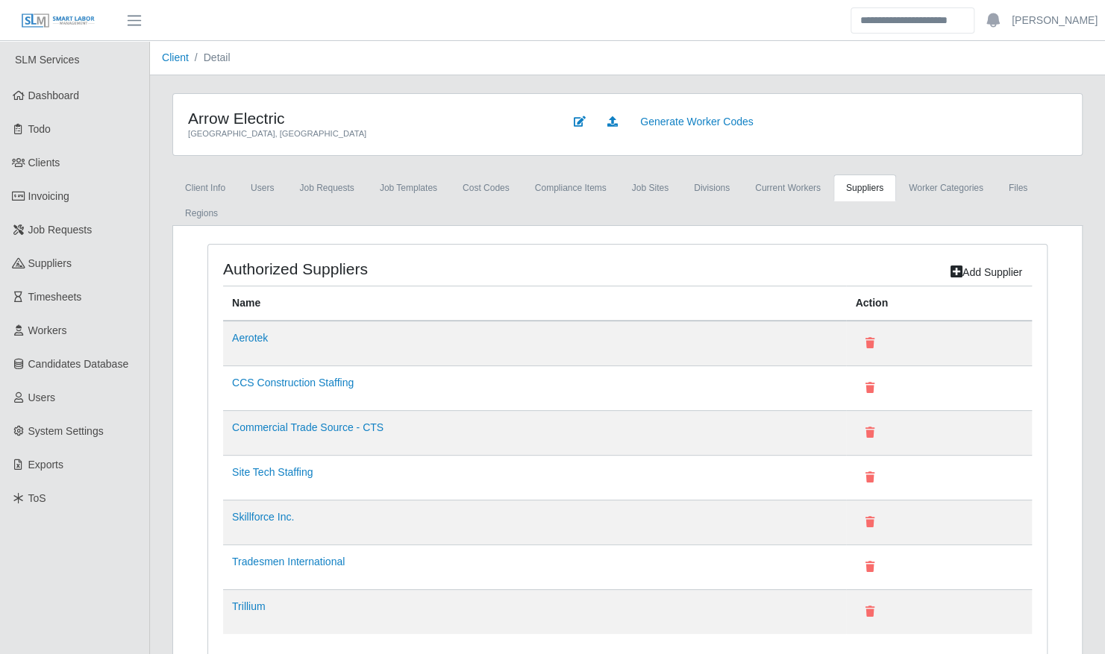
scroll to position [41, 0]
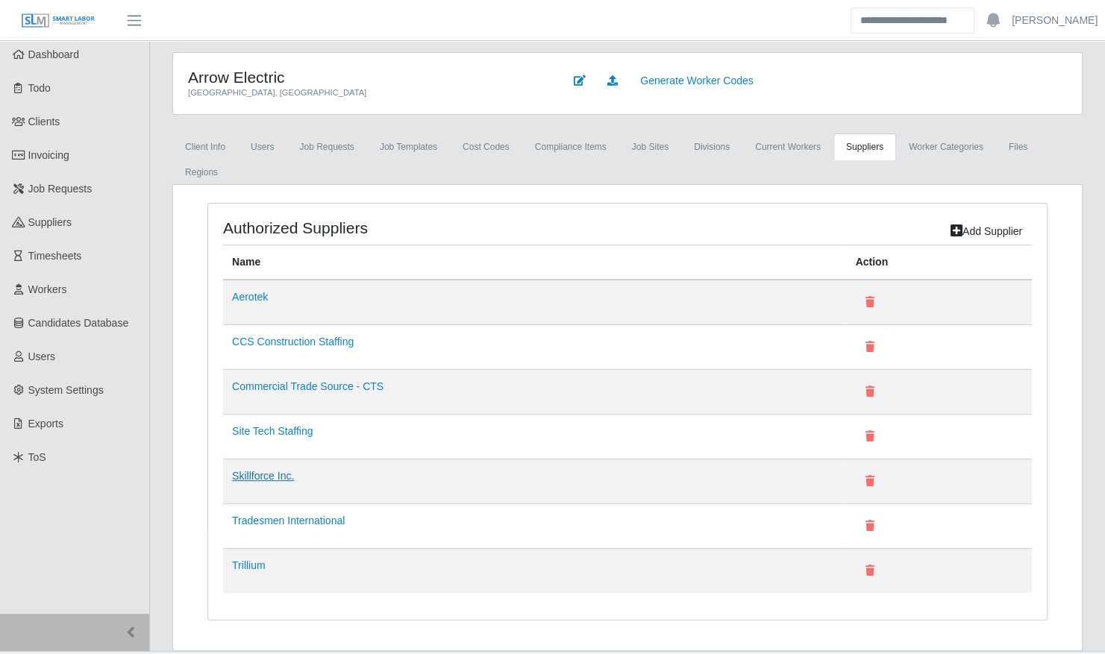
click at [263, 470] on link "Skillforce Inc." at bounding box center [263, 476] width 62 height 12
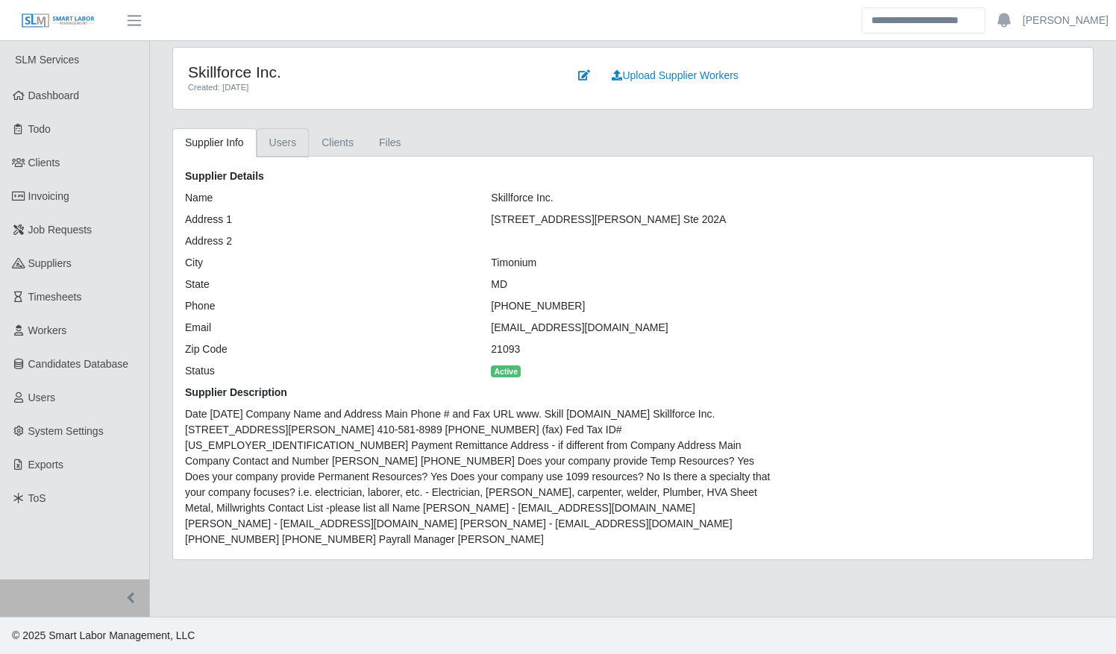
click at [289, 151] on link "Users" at bounding box center [283, 142] width 53 height 29
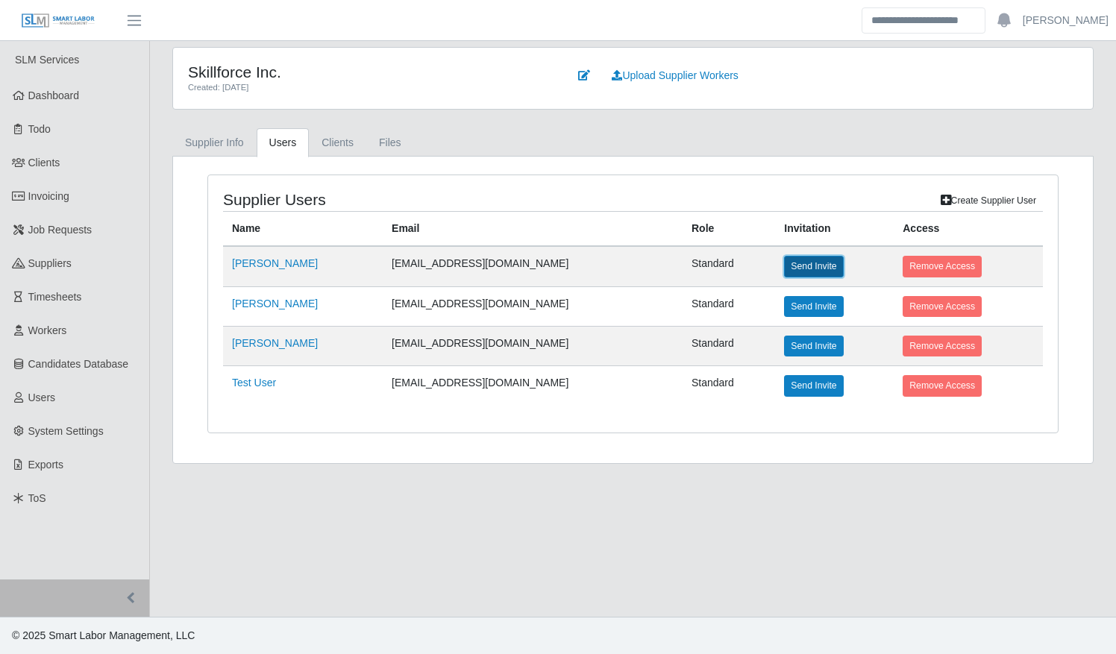
click at [784, 257] on button "Send Invite" at bounding box center [813, 266] width 59 height 21
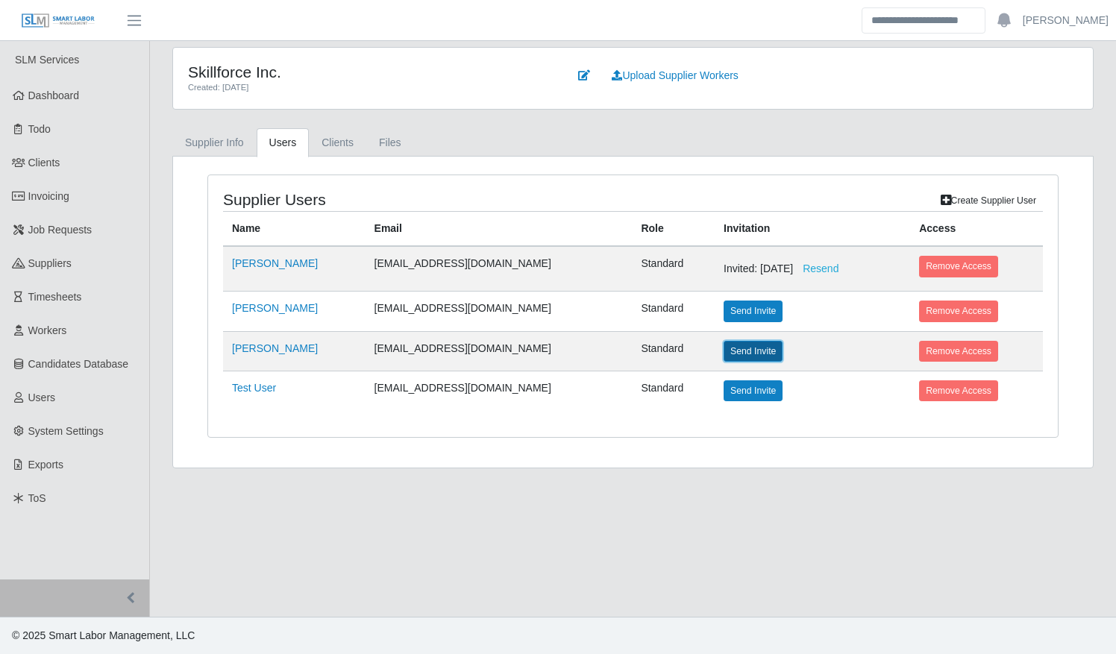
click at [724, 348] on button "Send Invite" at bounding box center [753, 351] width 59 height 21
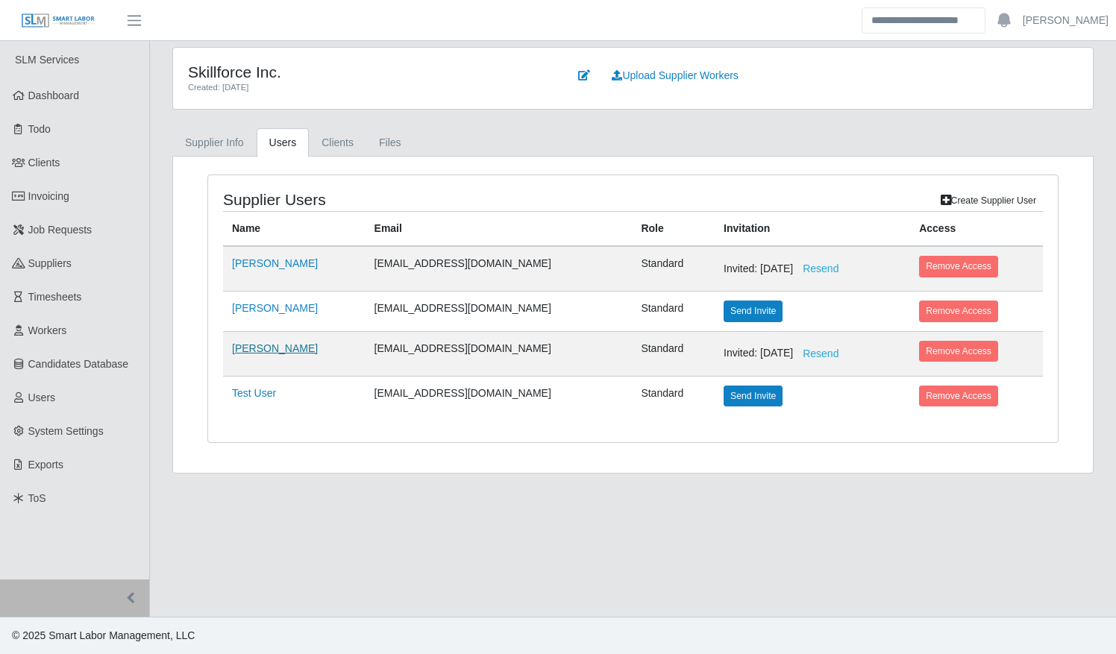
click at [272, 342] on link "Adam Farnam" at bounding box center [275, 348] width 86 height 12
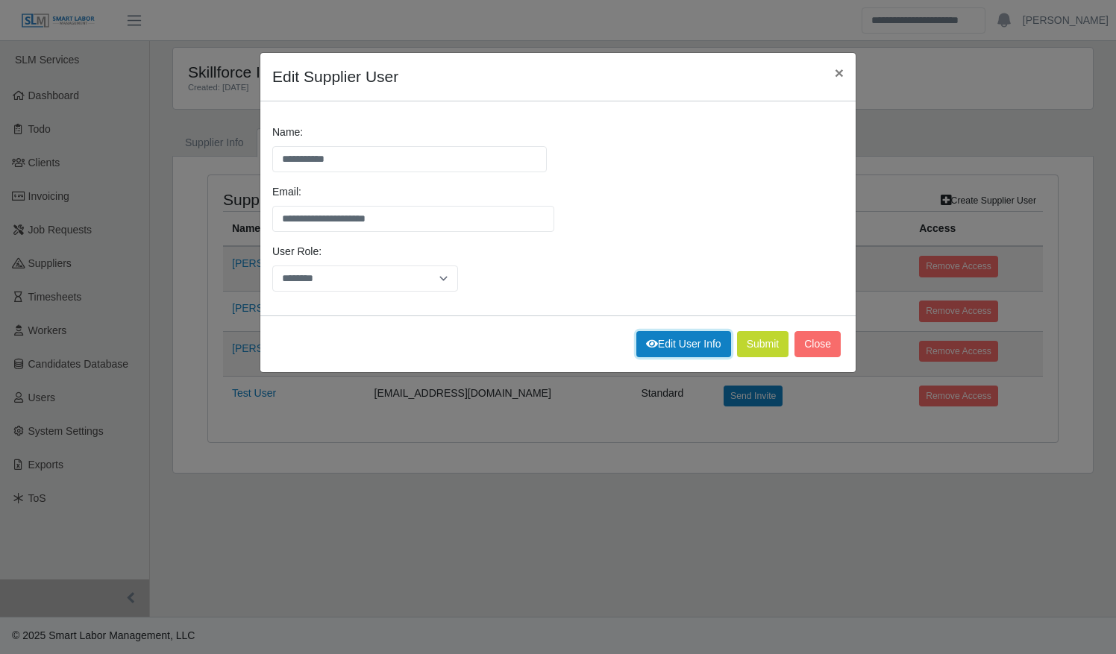
click at [694, 351] on link "Edit User Info" at bounding box center [683, 344] width 95 height 26
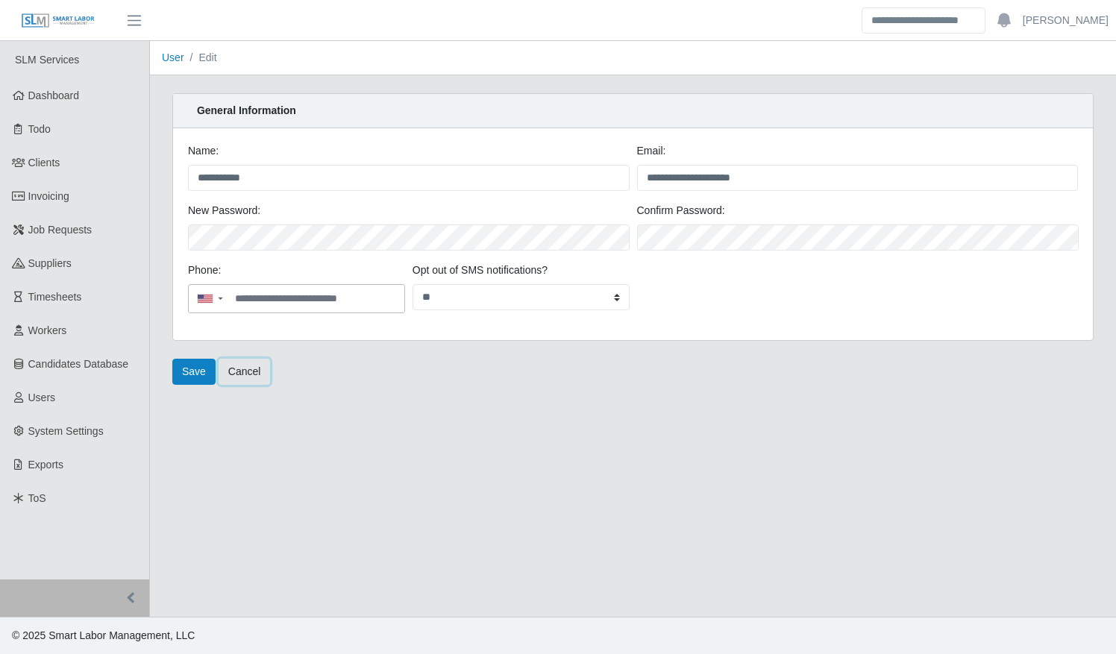
click at [249, 362] on link "Cancel" at bounding box center [245, 372] width 52 height 26
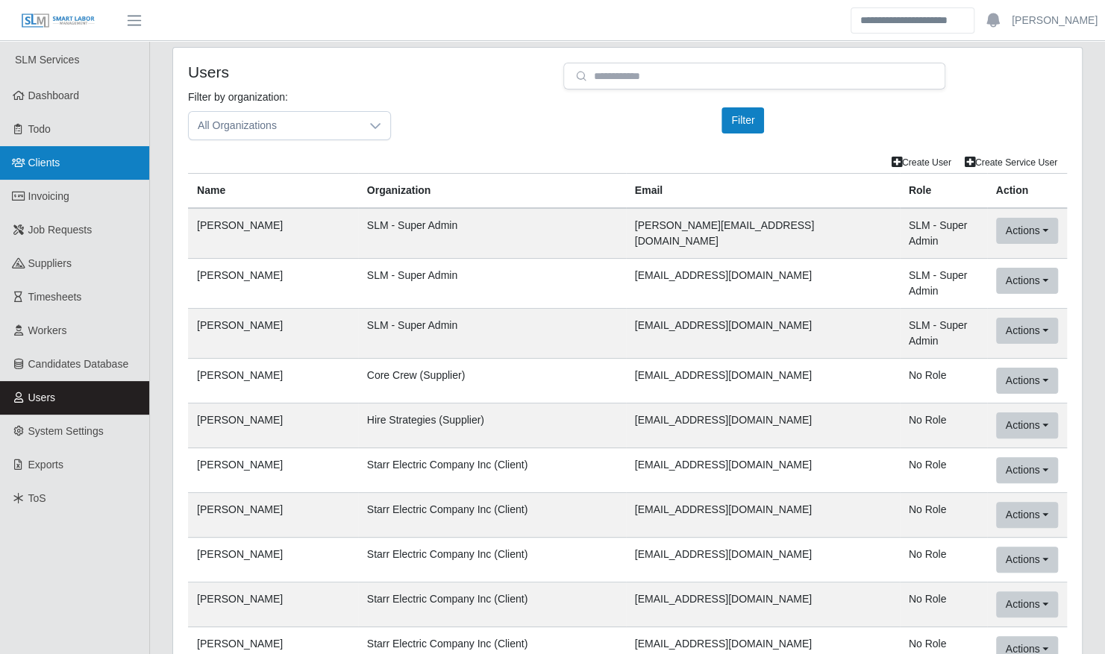
click at [66, 164] on link "Clients" at bounding box center [74, 163] width 149 height 34
